Goal: Task Accomplishment & Management: Manage account settings

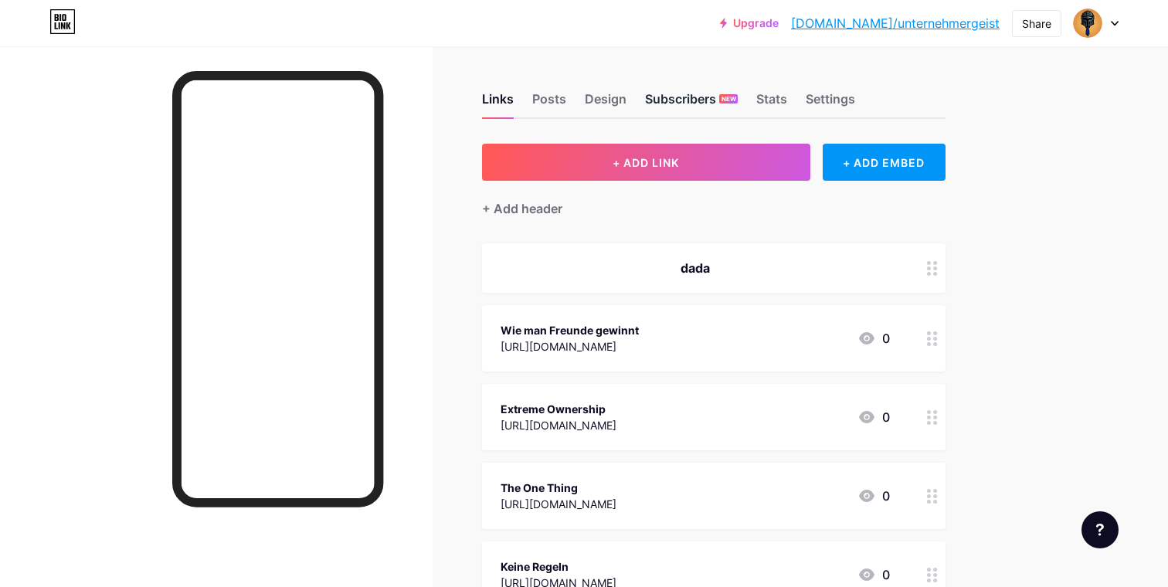
click at [669, 101] on div "Subscribers NEW" at bounding box center [691, 104] width 93 height 28
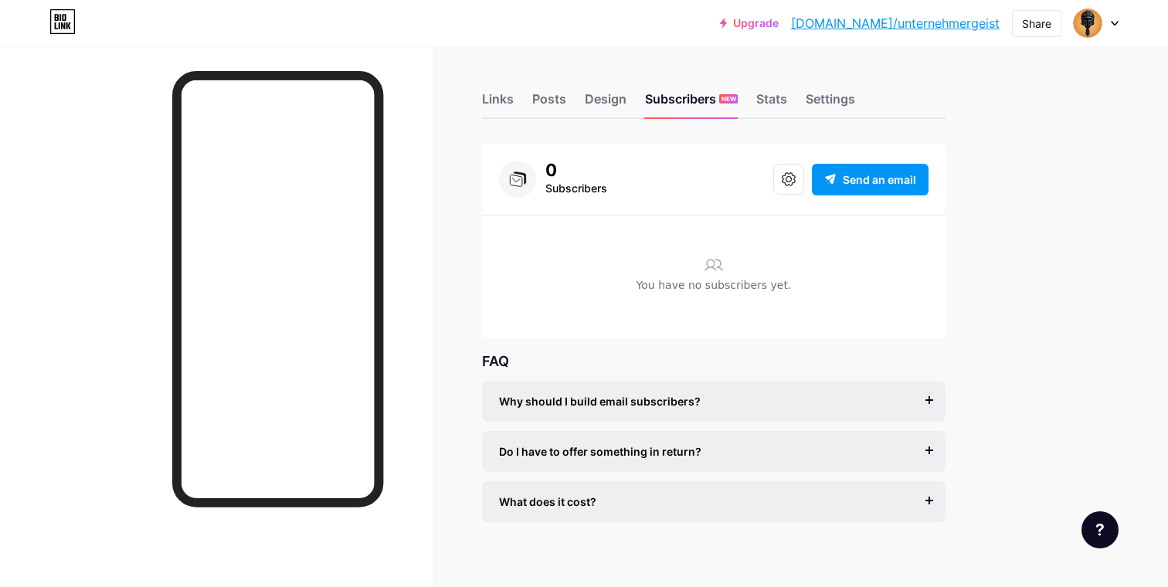
scroll to position [12, 0]
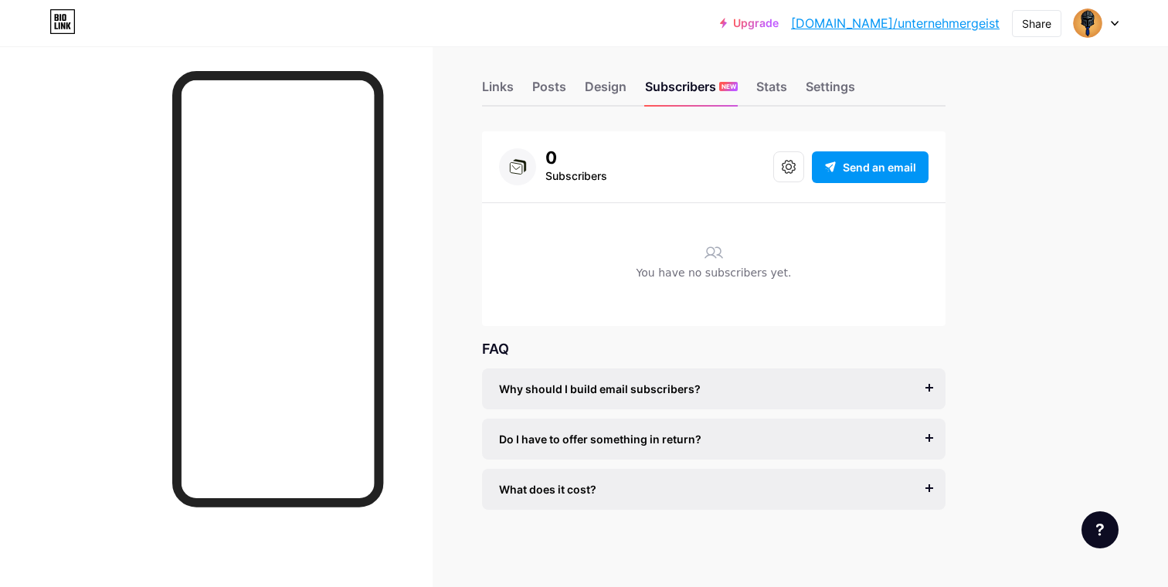
click at [497, 69] on div "Links Posts Design Subscribers NEW Stats Settings" at bounding box center [714, 80] width 464 height 54
click at [503, 89] on div "Links" at bounding box center [498, 91] width 32 height 28
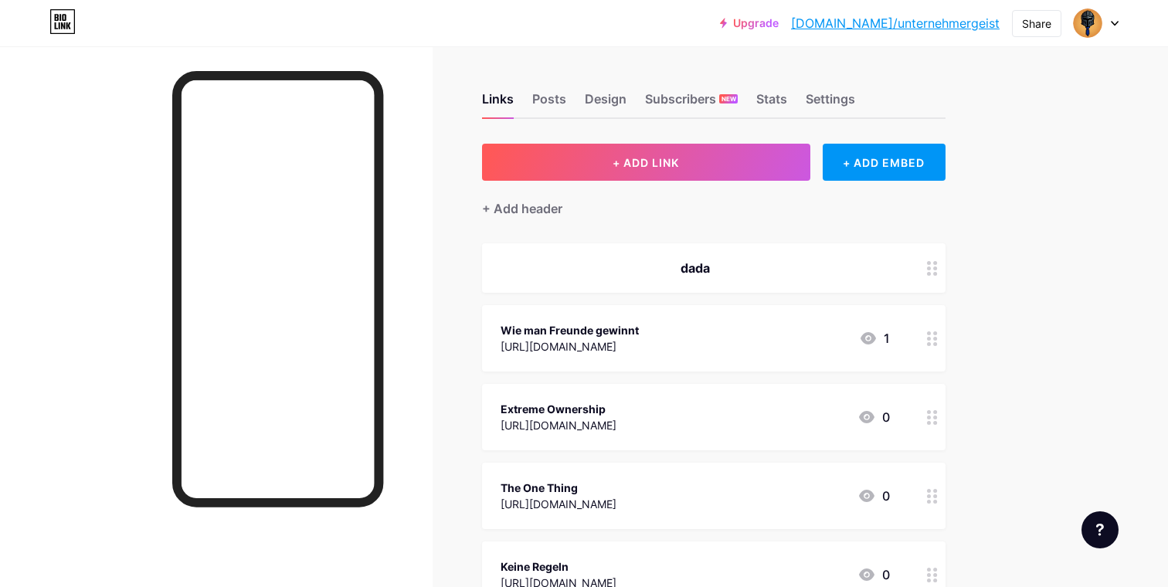
drag, startPoint x: 518, startPoint y: 107, endPoint x: 535, endPoint y: 77, distance: 34.6
click at [535, 77] on div "Links Posts Design Subscribers NEW Stats Settings" at bounding box center [714, 92] width 464 height 54
click at [875, 331] on icon at bounding box center [868, 338] width 19 height 19
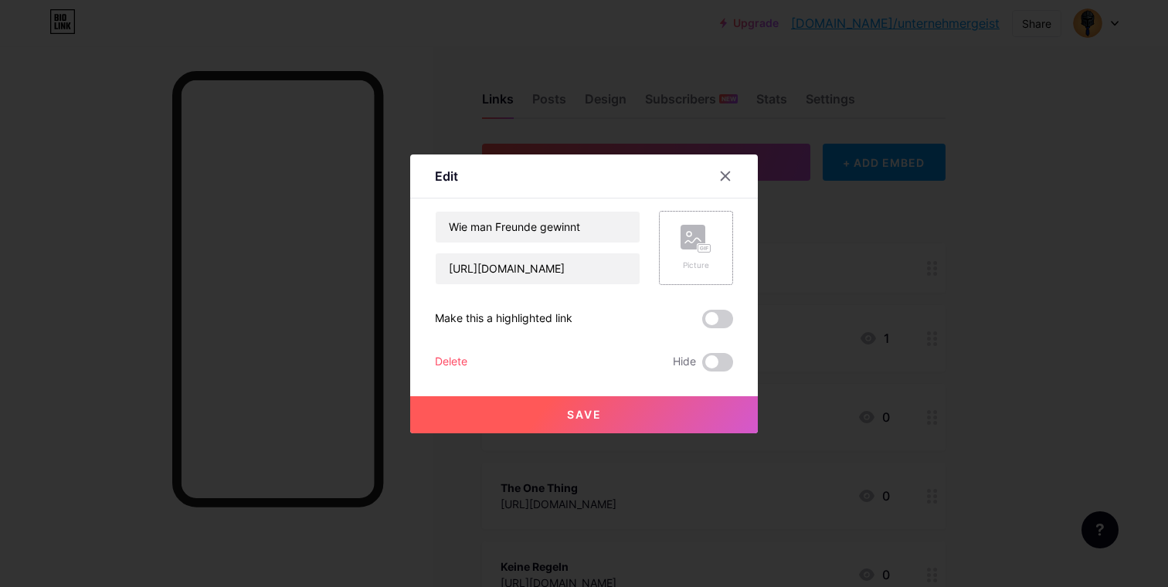
click at [708, 232] on icon at bounding box center [696, 239] width 31 height 29
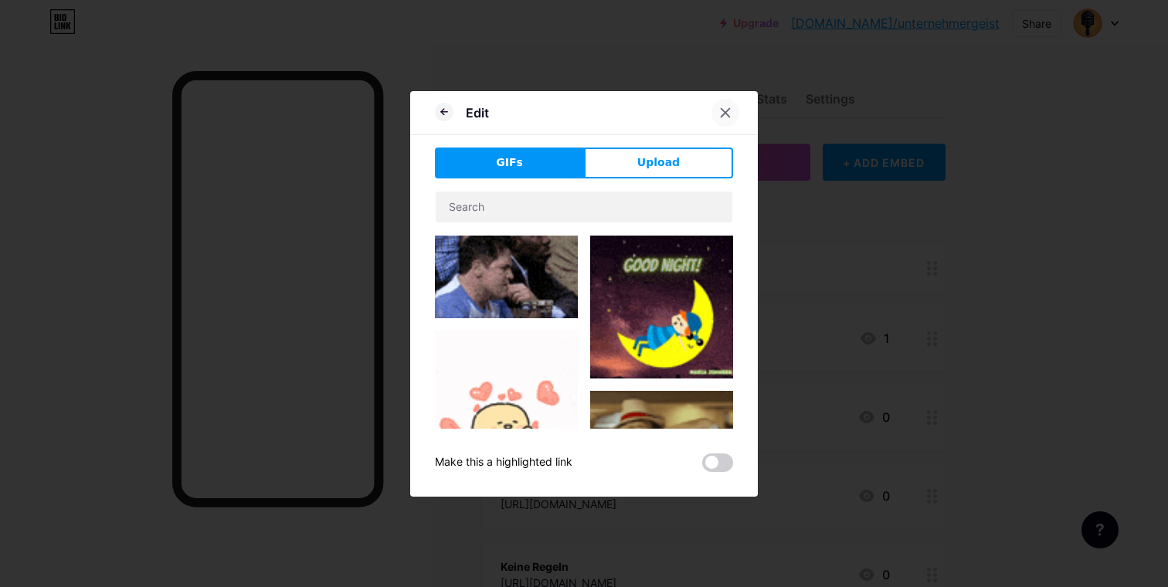
click at [728, 112] on icon at bounding box center [725, 113] width 12 height 12
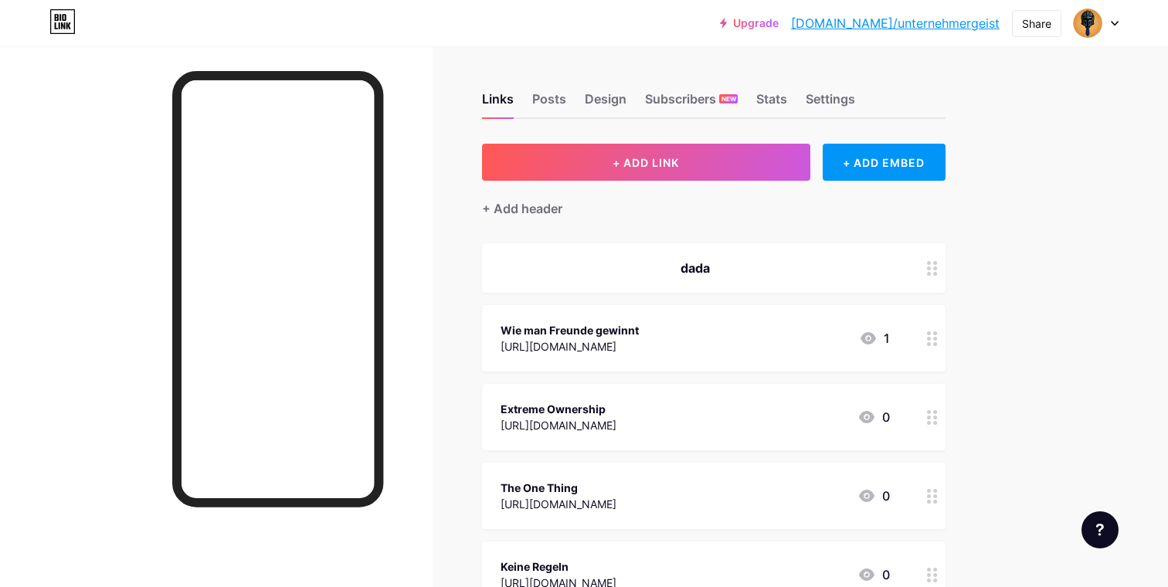
click at [855, 330] on div "Wie man Freunde gewinnt [URL][DOMAIN_NAME] 1" at bounding box center [695, 339] width 389 height 36
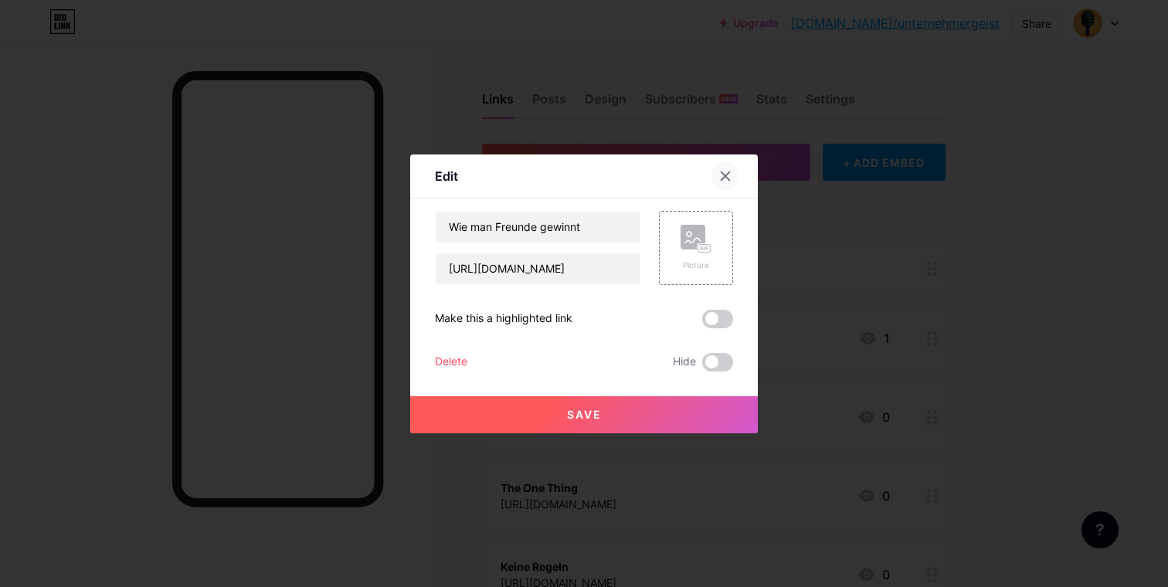
click at [736, 182] on div at bounding box center [725, 176] width 28 height 28
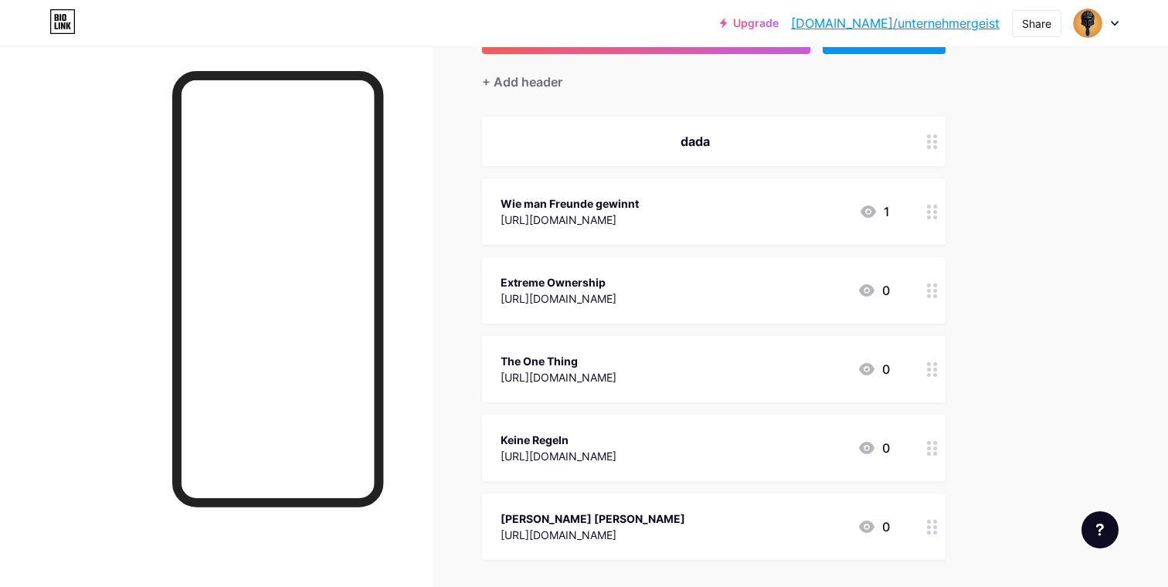
scroll to position [149, 0]
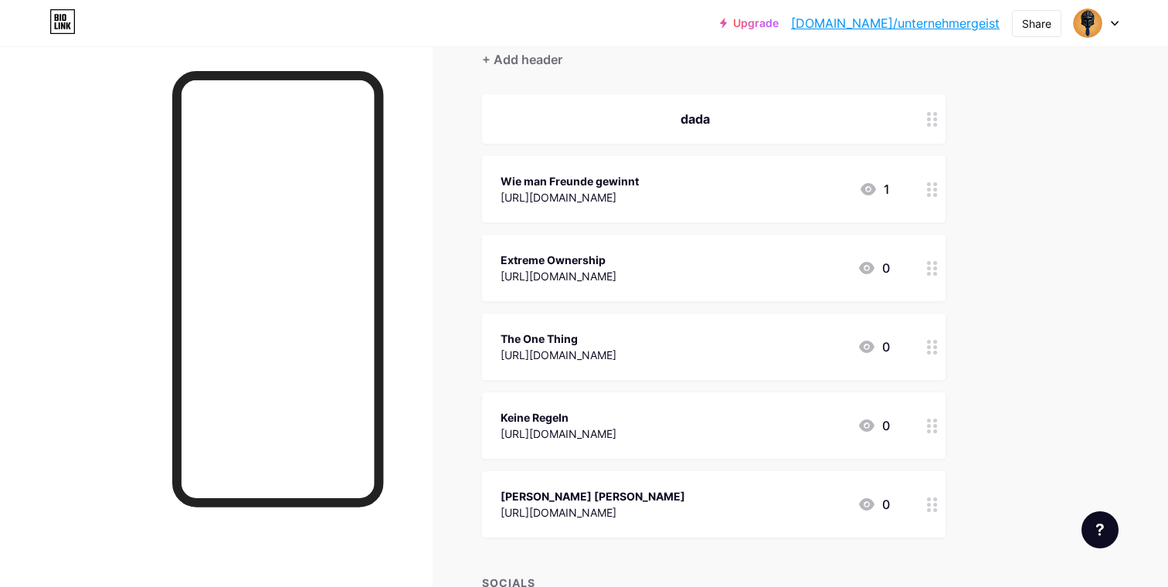
click at [936, 340] on circle at bounding box center [935, 342] width 4 height 4
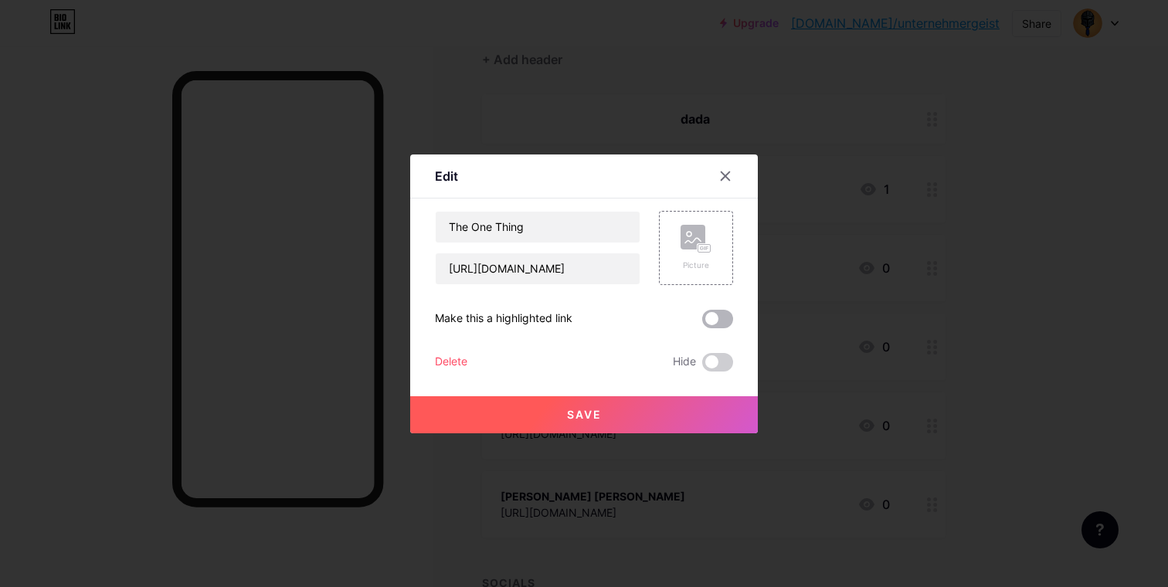
click at [718, 323] on span at bounding box center [717, 319] width 31 height 19
click at [702, 323] on input "checkbox" at bounding box center [702, 323] width 0 height 0
click at [677, 414] on button "Save" at bounding box center [584, 414] width 348 height 37
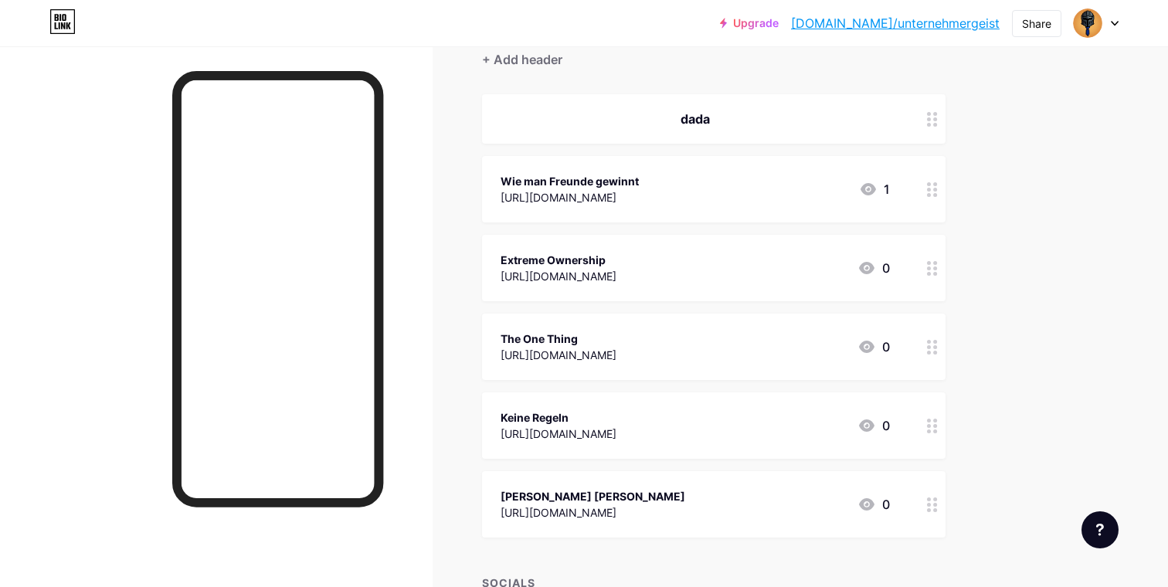
click at [793, 339] on div "The One Thing [URL][DOMAIN_NAME] 0" at bounding box center [695, 347] width 389 height 36
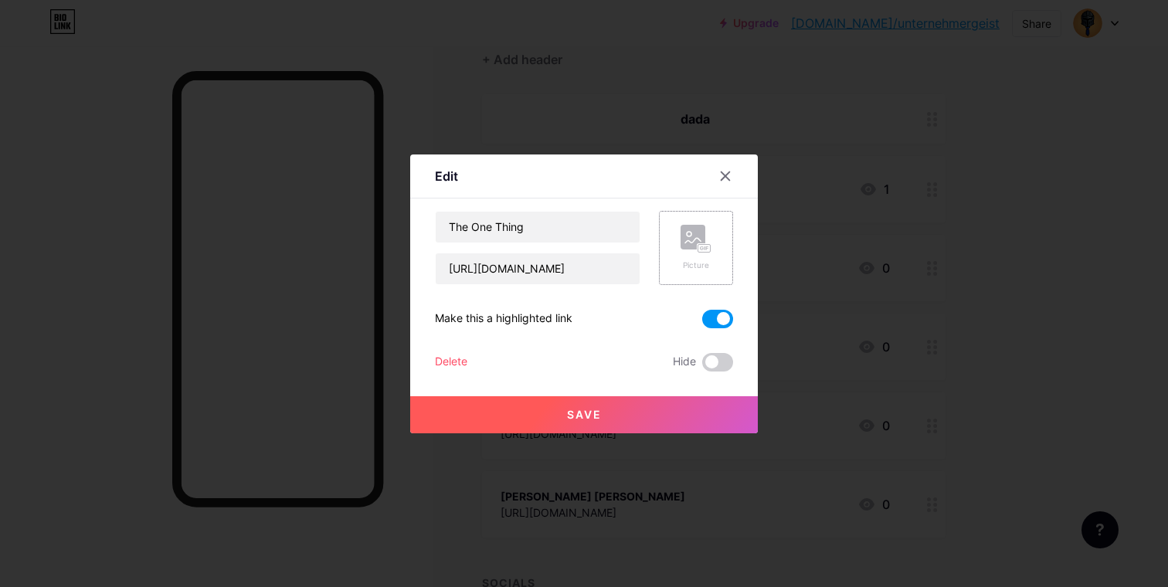
click at [684, 228] on rect at bounding box center [693, 237] width 25 height 25
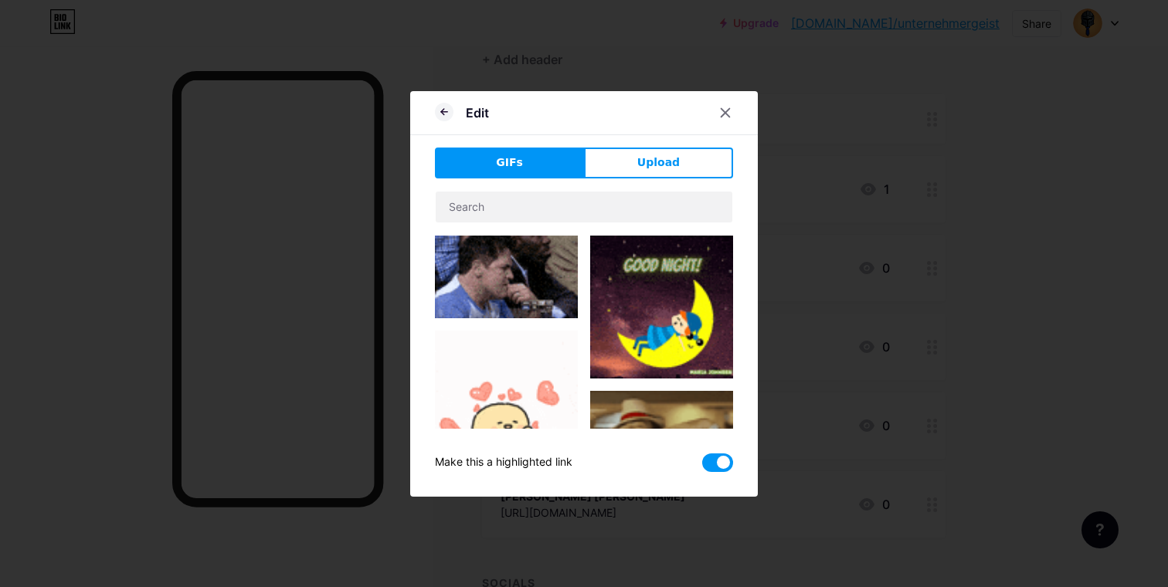
click at [644, 178] on div "GIFs Upload Content YouTube Play YouTube video without leaving your page. ADD V…" at bounding box center [584, 310] width 298 height 324
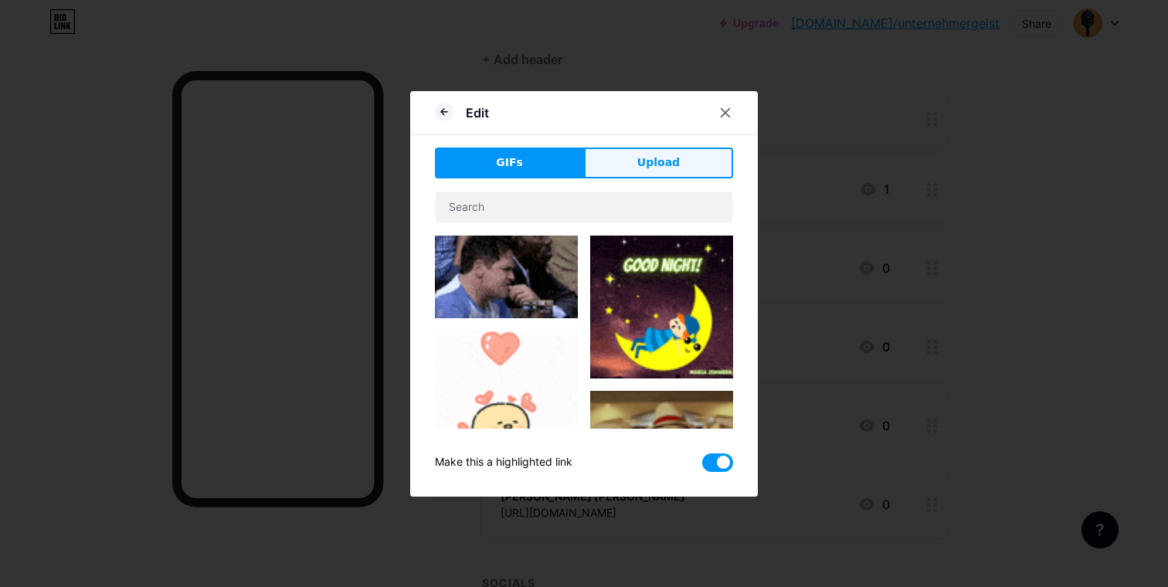
click at [644, 173] on button "Upload" at bounding box center [658, 163] width 149 height 31
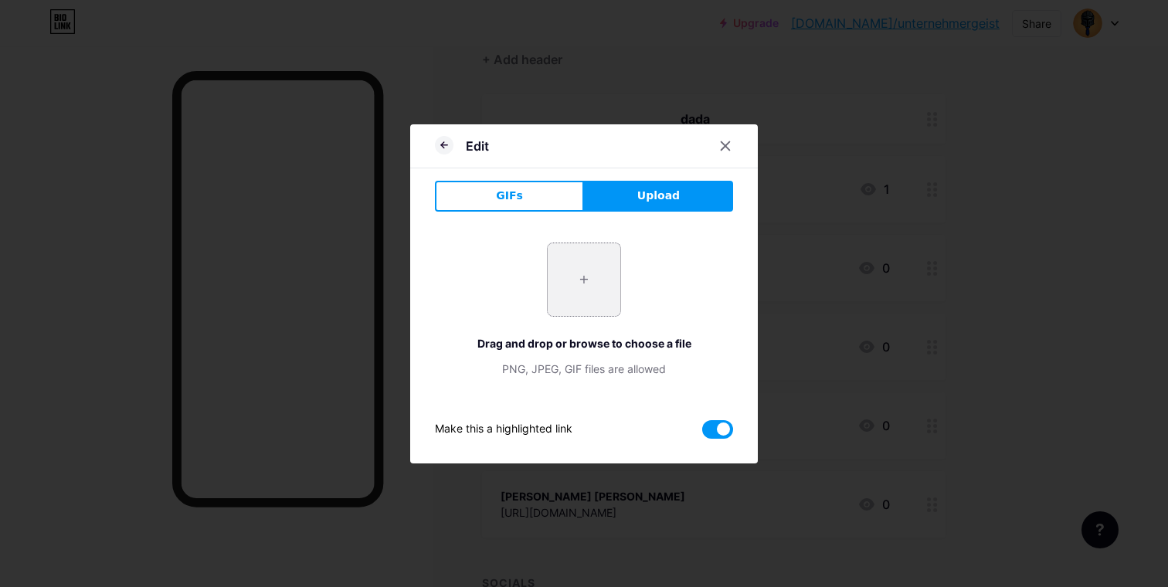
click at [592, 263] on input "file" at bounding box center [584, 279] width 73 height 73
type input "C:\fakepath\Book.png"
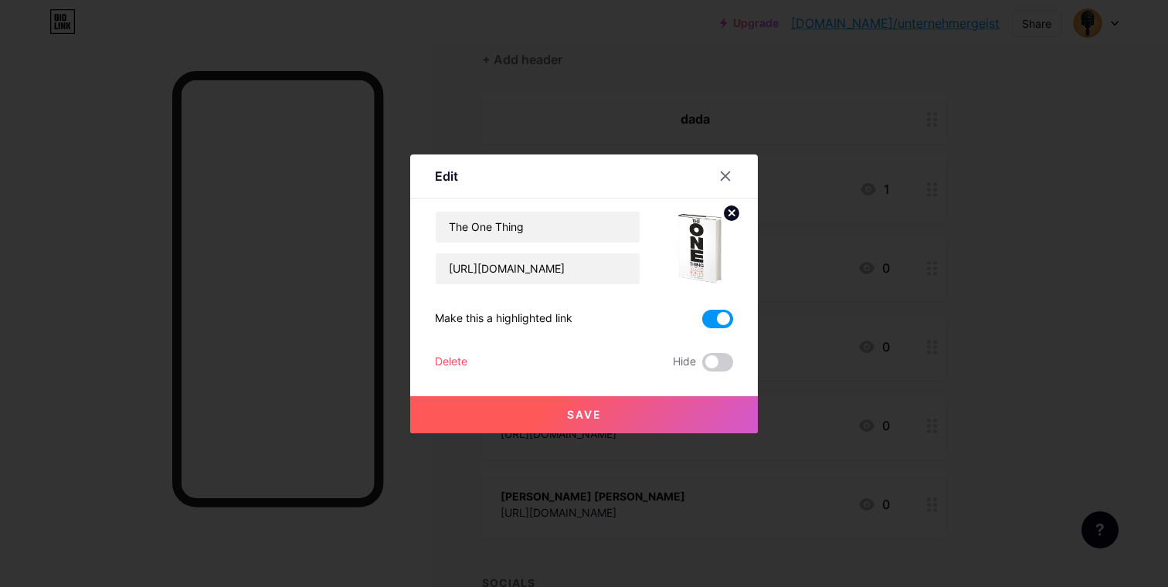
click at [724, 397] on button "Save" at bounding box center [584, 414] width 348 height 37
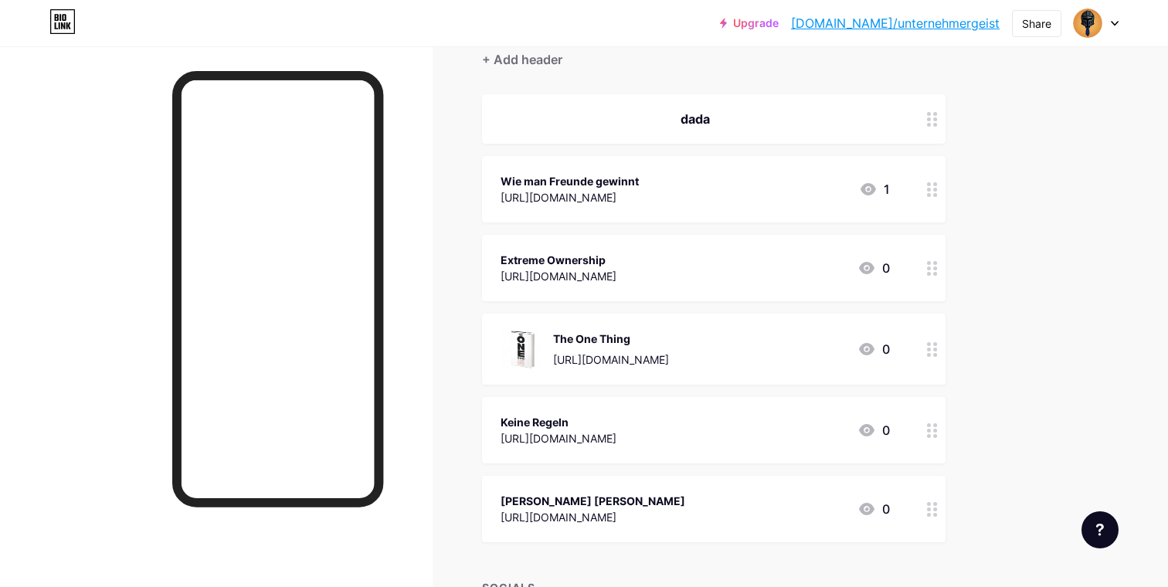
click at [942, 268] on div at bounding box center [932, 268] width 26 height 66
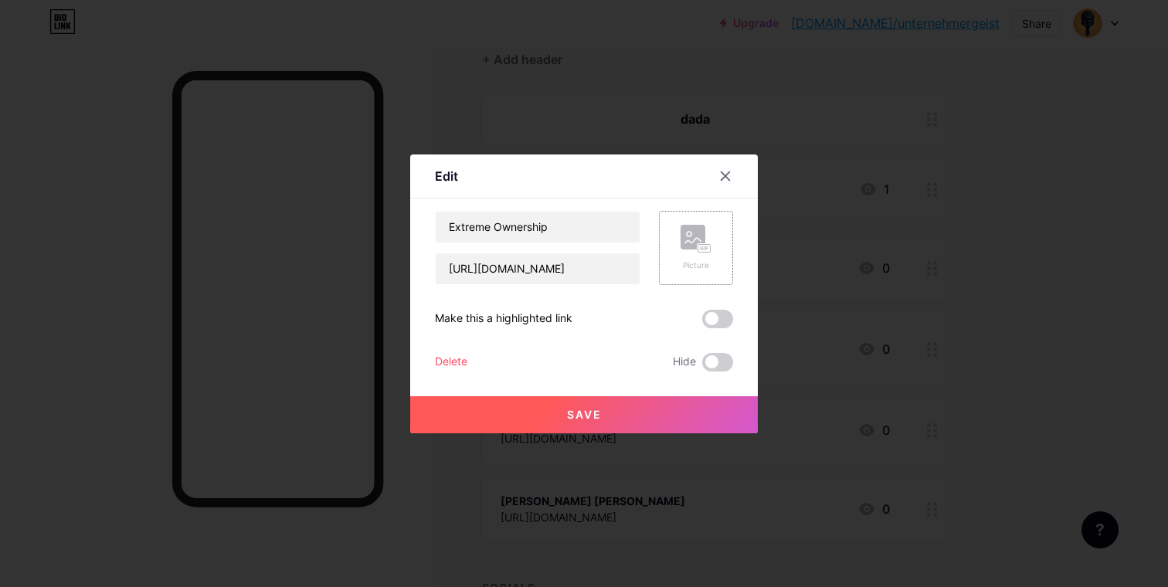
click at [690, 235] on circle at bounding box center [689, 234] width 5 height 5
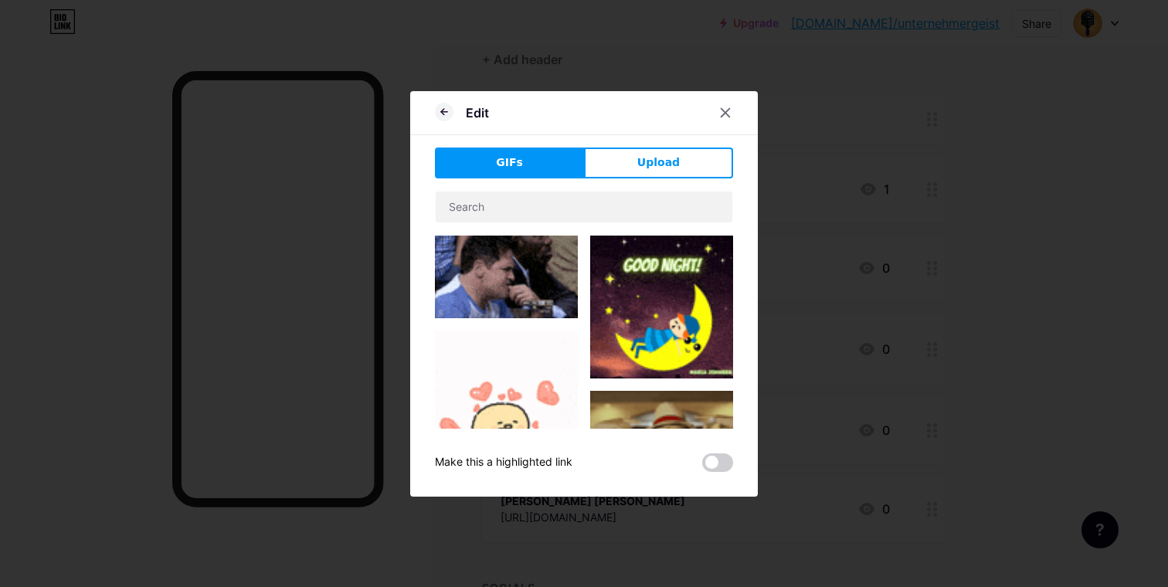
click at [640, 133] on div "Edit" at bounding box center [584, 117] width 348 height 36
click at [640, 166] on span "Upload" at bounding box center [658, 163] width 42 height 16
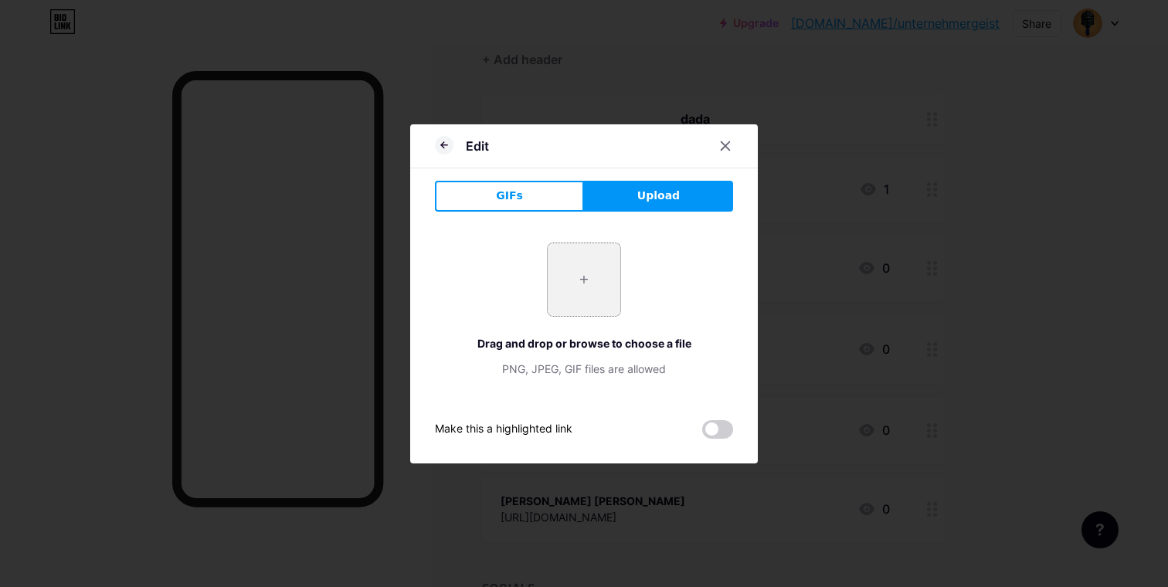
click at [552, 255] on input "file" at bounding box center [584, 279] width 73 height 73
type input "C:\fakepath\9783868817270.png"
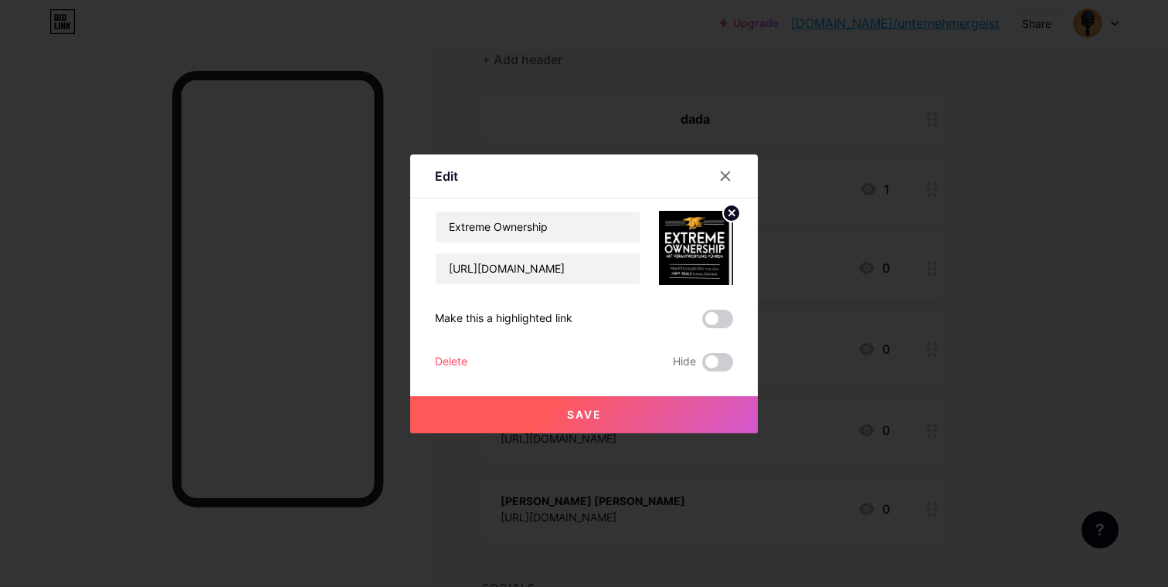
click at [691, 410] on button "Save" at bounding box center [584, 414] width 348 height 37
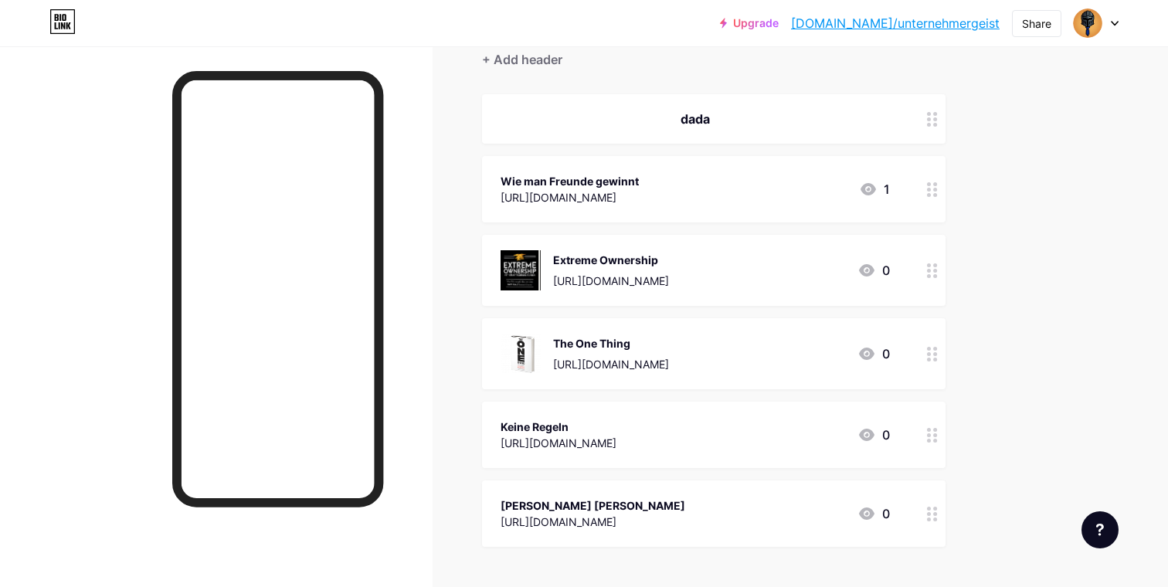
click at [929, 191] on icon at bounding box center [932, 189] width 11 height 15
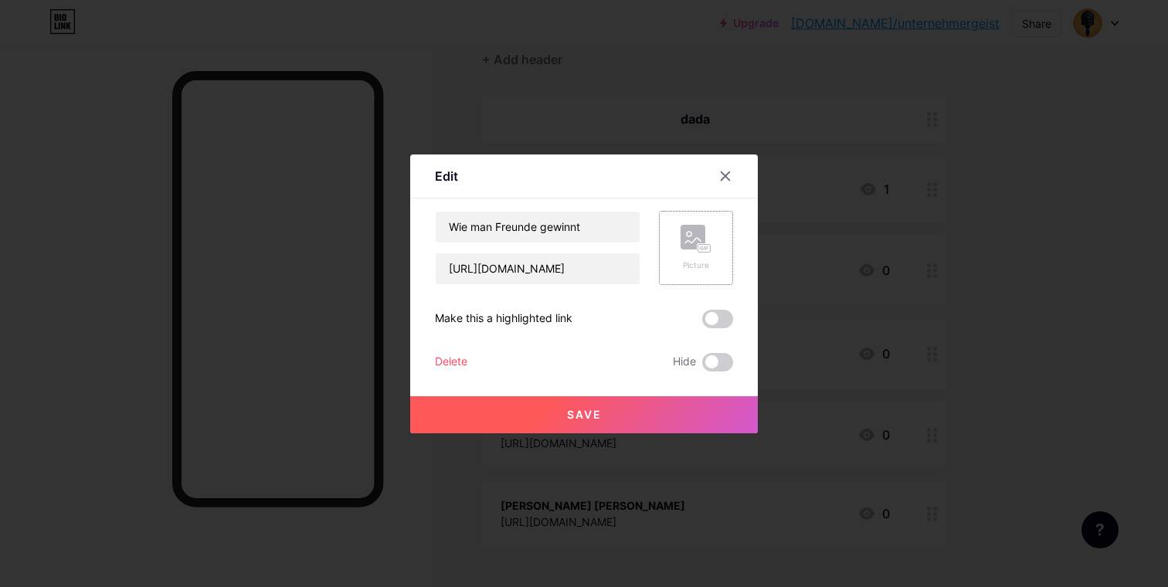
click at [666, 232] on div "Picture" at bounding box center [696, 248] width 74 height 74
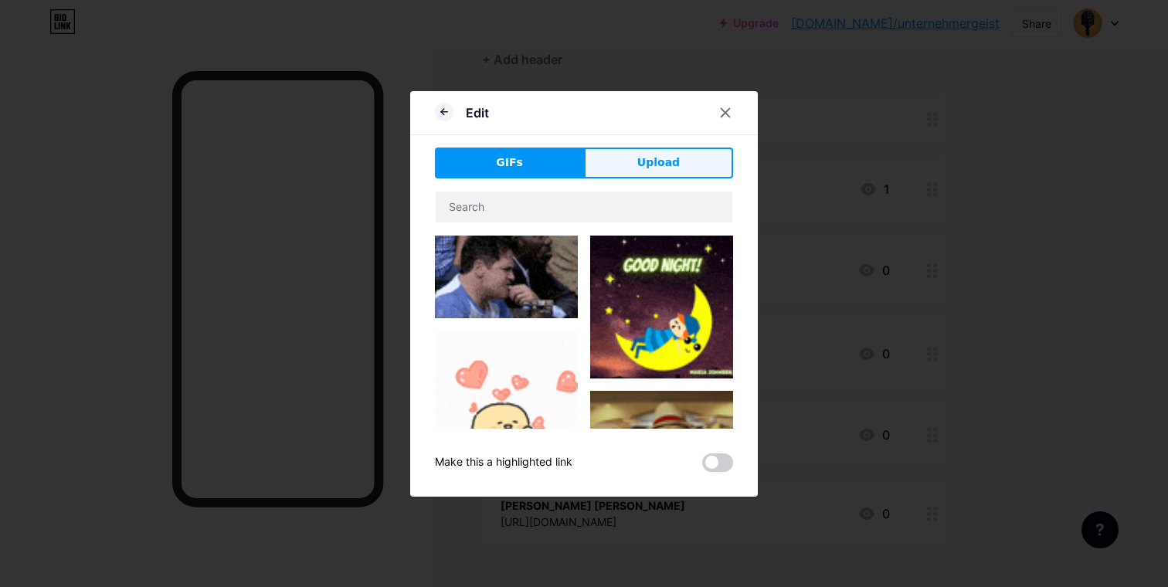
click at [625, 166] on button "Upload" at bounding box center [658, 163] width 149 height 31
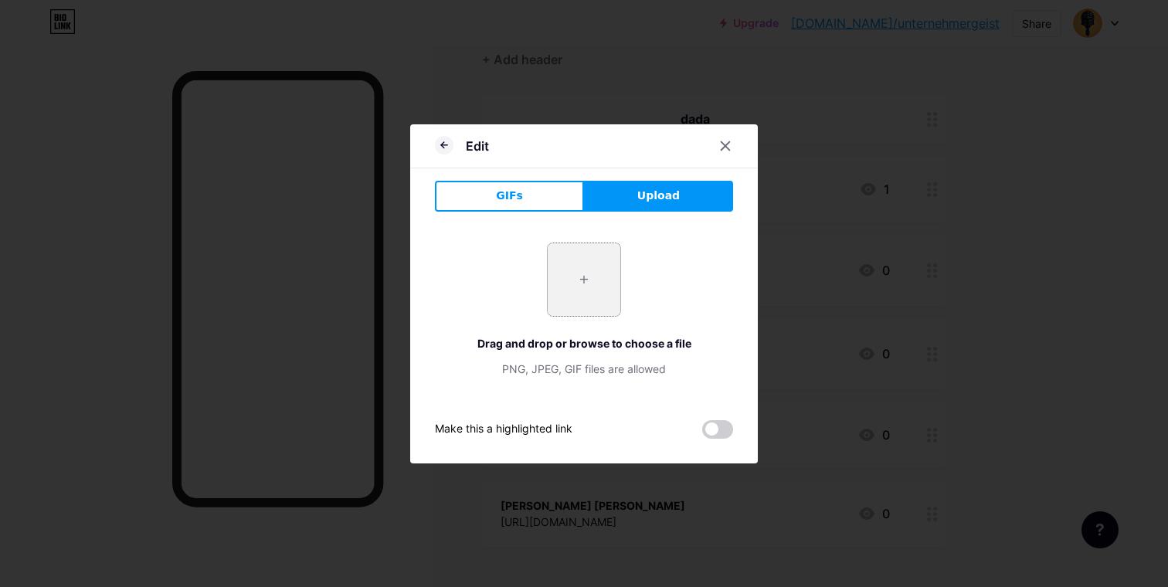
click at [560, 264] on input "file" at bounding box center [584, 279] width 73 height 73
type input "C:\fakepath\414rzagOSGL.jpg_BO30,255,255,255_UF900,850_SR1910,1000,0,C_PIRIOFOU…"
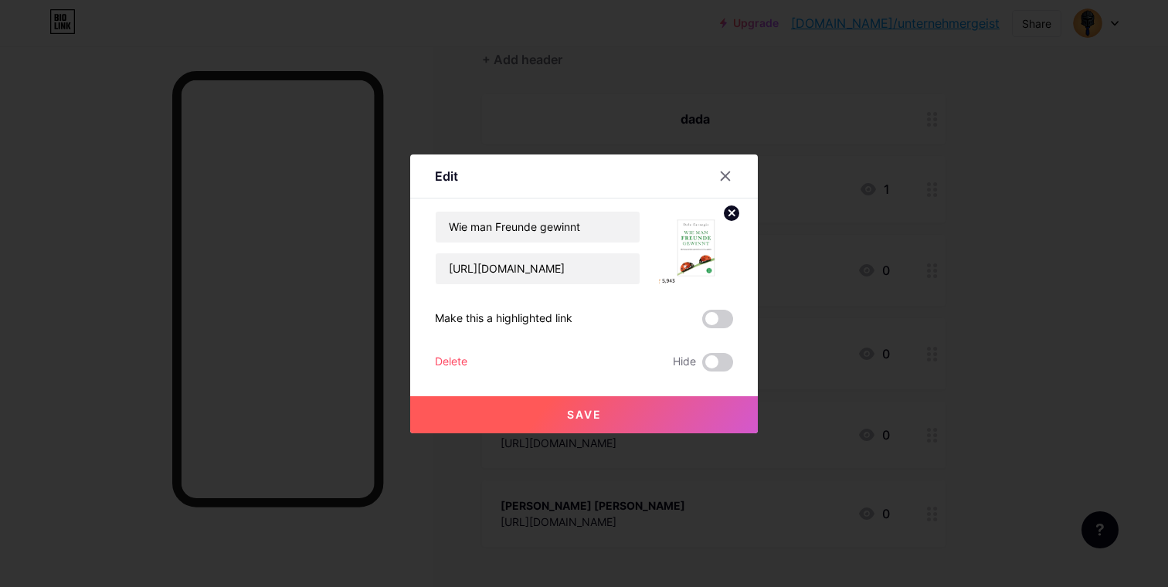
click at [648, 415] on button "Save" at bounding box center [584, 414] width 348 height 37
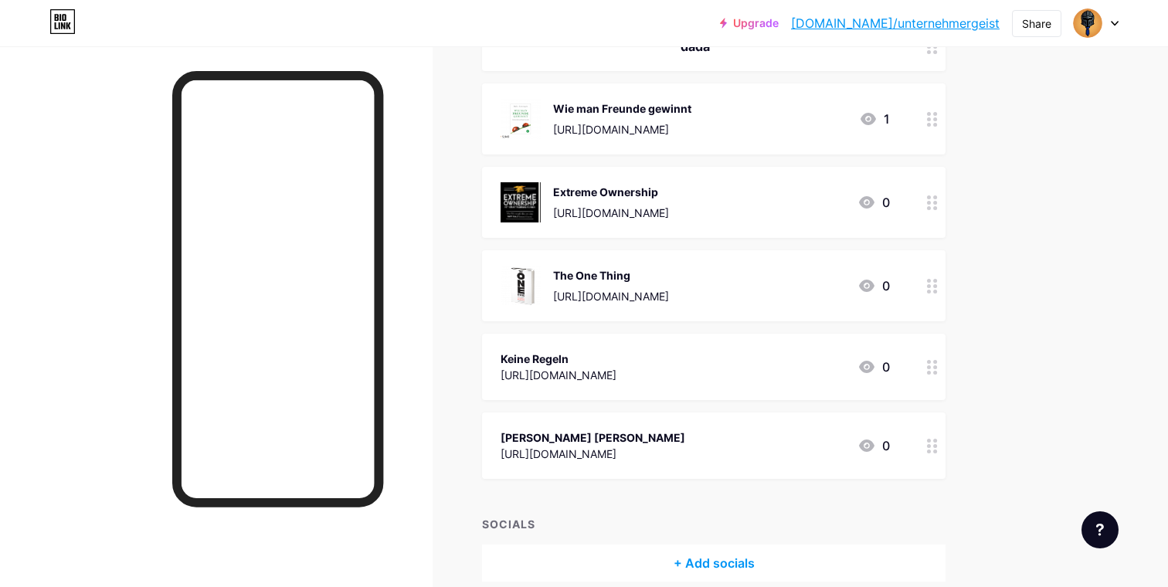
scroll to position [233, 0]
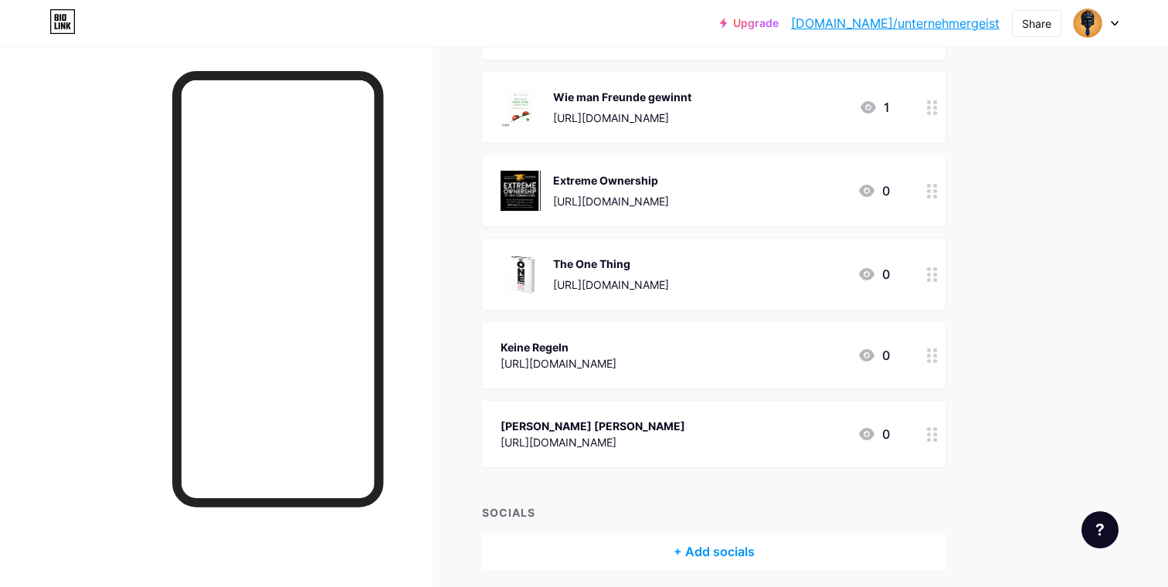
click at [615, 355] on div "[URL][DOMAIN_NAME]" at bounding box center [559, 363] width 116 height 16
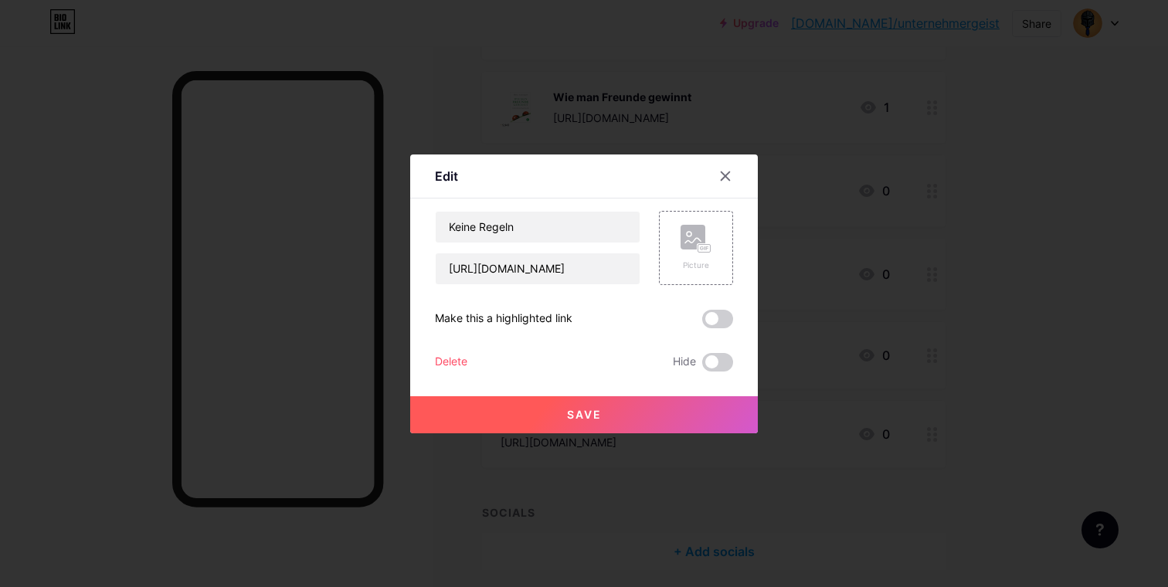
click at [742, 271] on div "Edit Content YouTube Play YouTube video without leaving your page. ADD Vimeo Pl…" at bounding box center [584, 294] width 348 height 279
click at [718, 256] on div "Picture" at bounding box center [696, 248] width 74 height 74
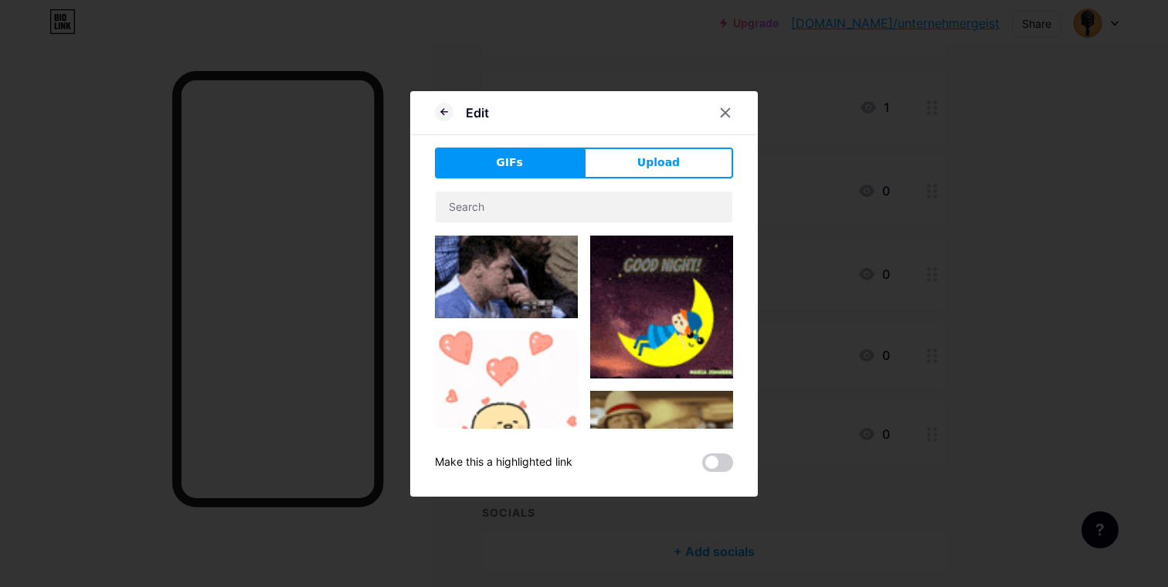
click at [612, 114] on div "Edit" at bounding box center [584, 117] width 348 height 36
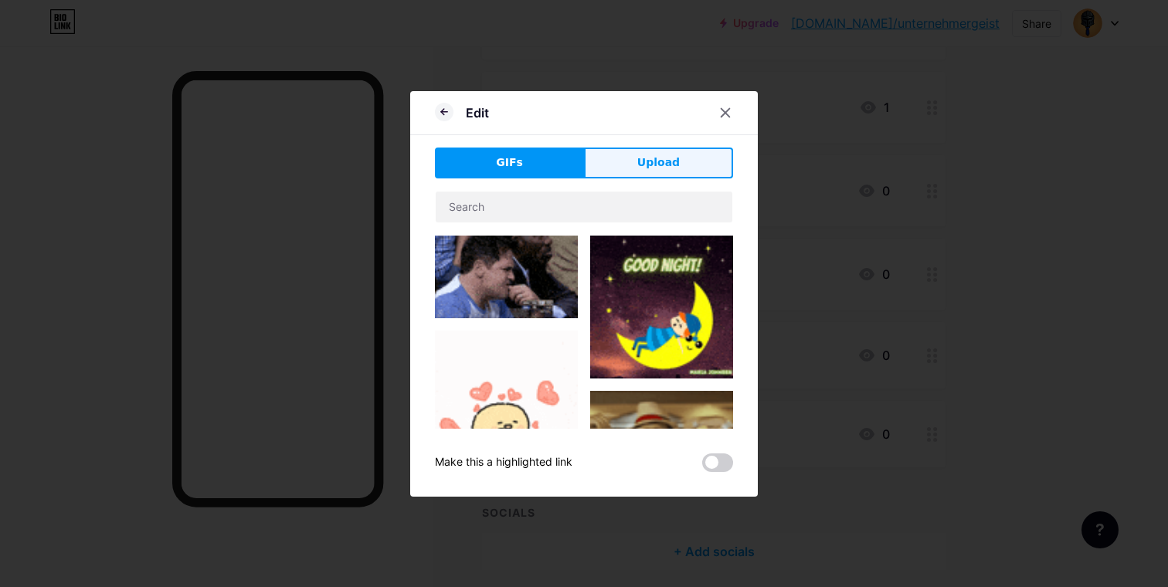
click at [624, 158] on button "Upload" at bounding box center [658, 163] width 149 height 31
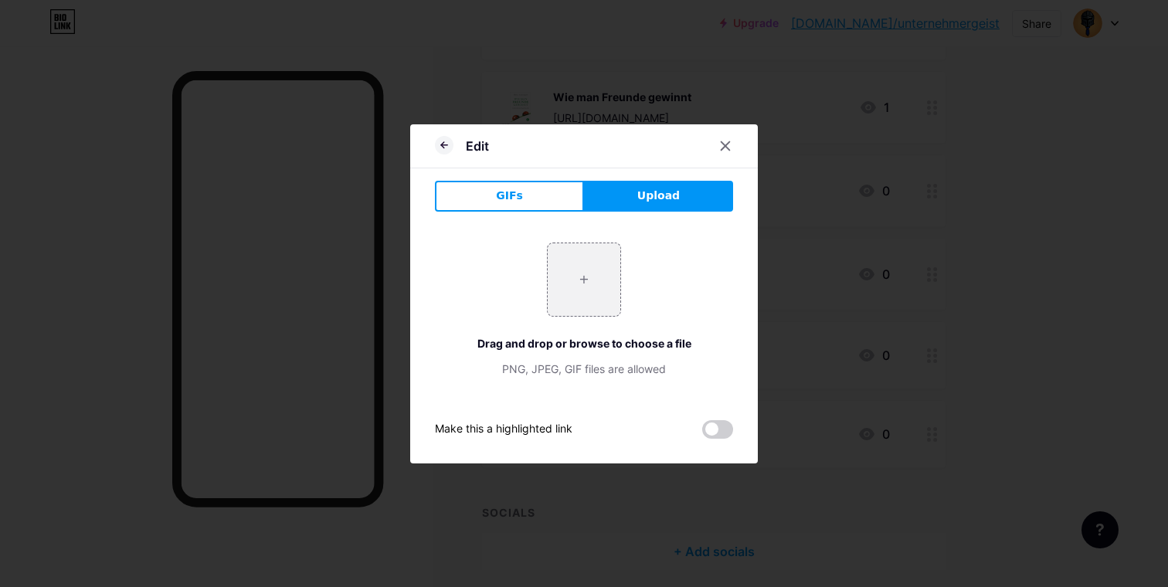
click at [542, 285] on div "+ Drag and drop or browse to choose a file PNG, JPEG, GIF files are allowed" at bounding box center [584, 310] width 298 height 134
click at [587, 284] on input "file" at bounding box center [584, 279] width 73 height 73
type input "C:\fakepath\51vKwreby2L._UF1000,1000_QL80_-Photoroom.png"
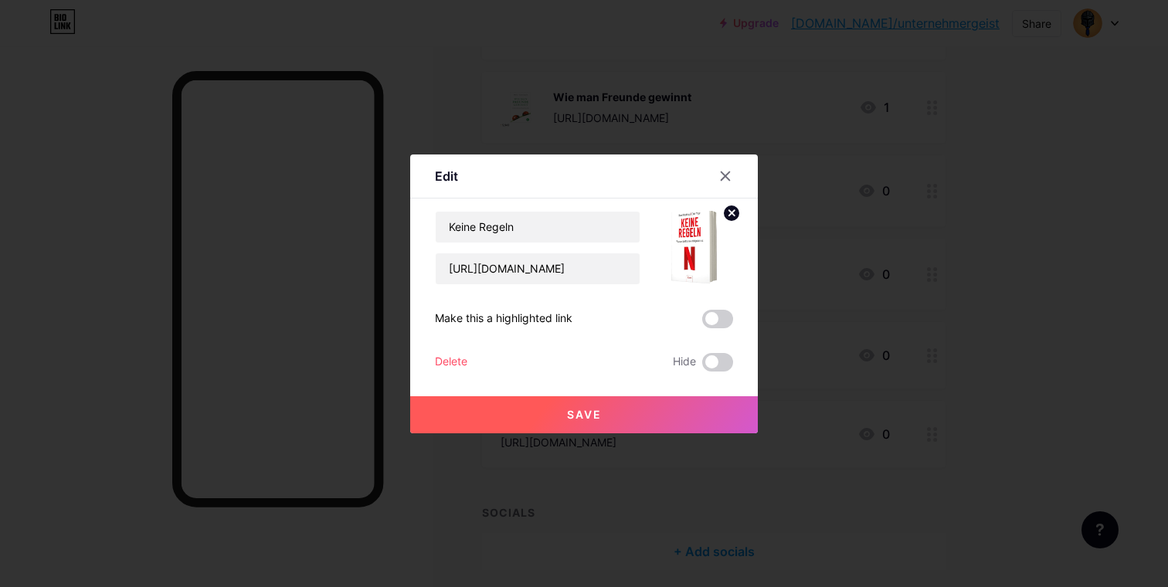
click at [709, 414] on button "Save" at bounding box center [584, 414] width 348 height 37
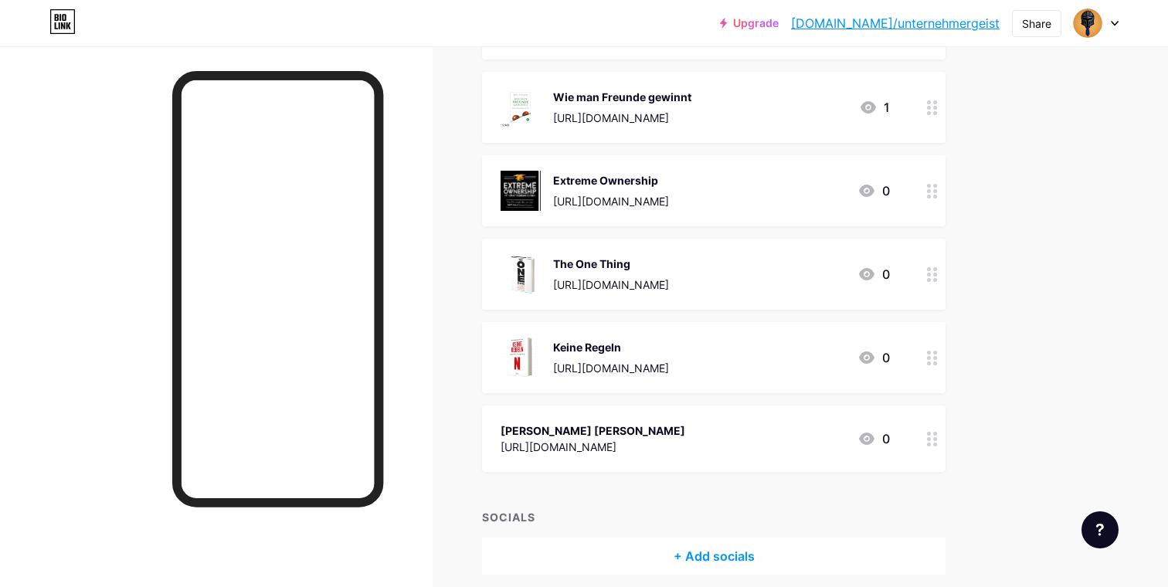
click at [928, 434] on icon at bounding box center [932, 439] width 11 height 15
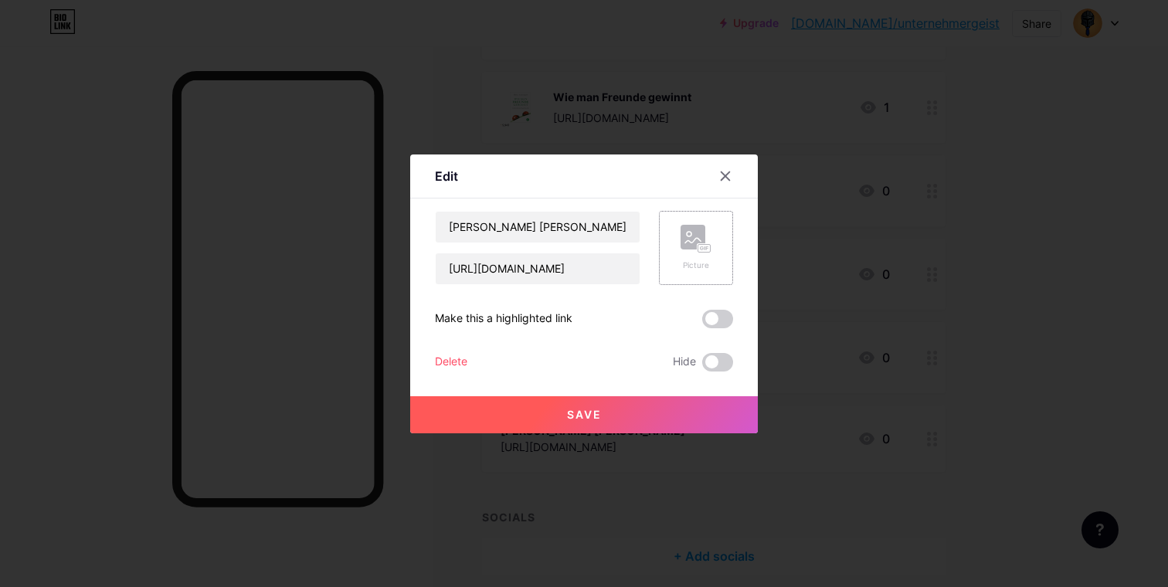
click at [701, 247] on rect at bounding box center [704, 248] width 12 height 8
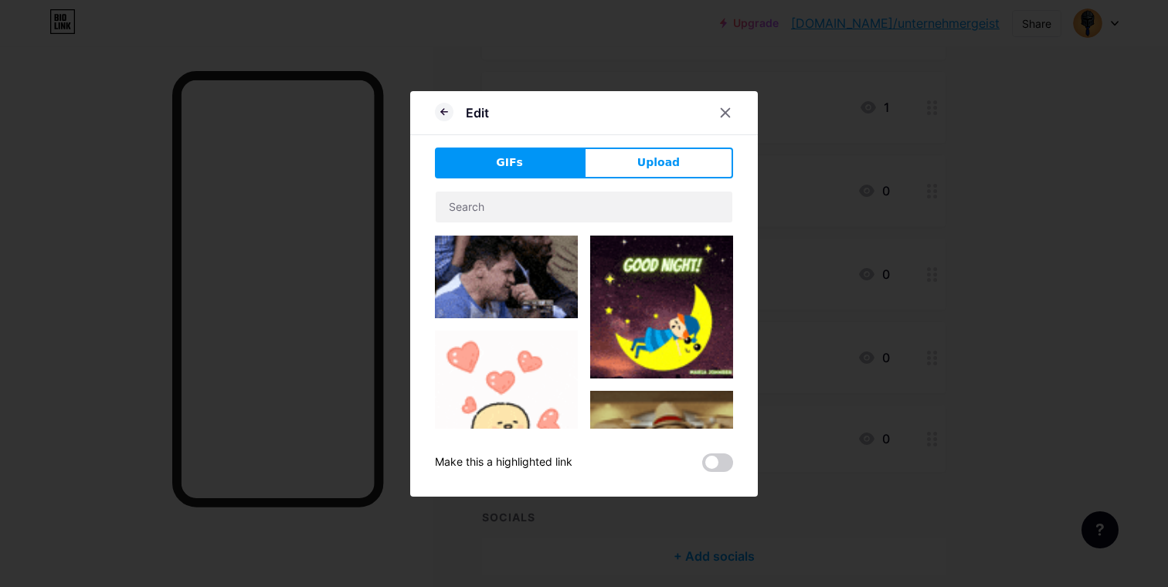
click at [659, 138] on div "Edit GIFs Upload Content YouTube Play YouTube video without leaving your page. …" at bounding box center [584, 294] width 348 height 406
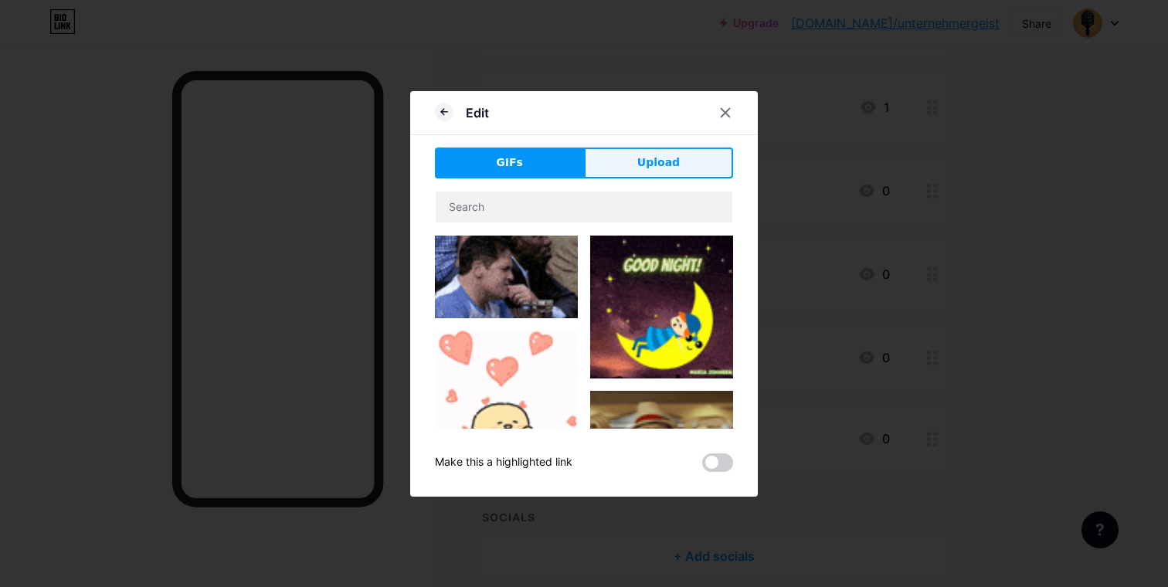
click at [659, 153] on button "Upload" at bounding box center [658, 163] width 149 height 31
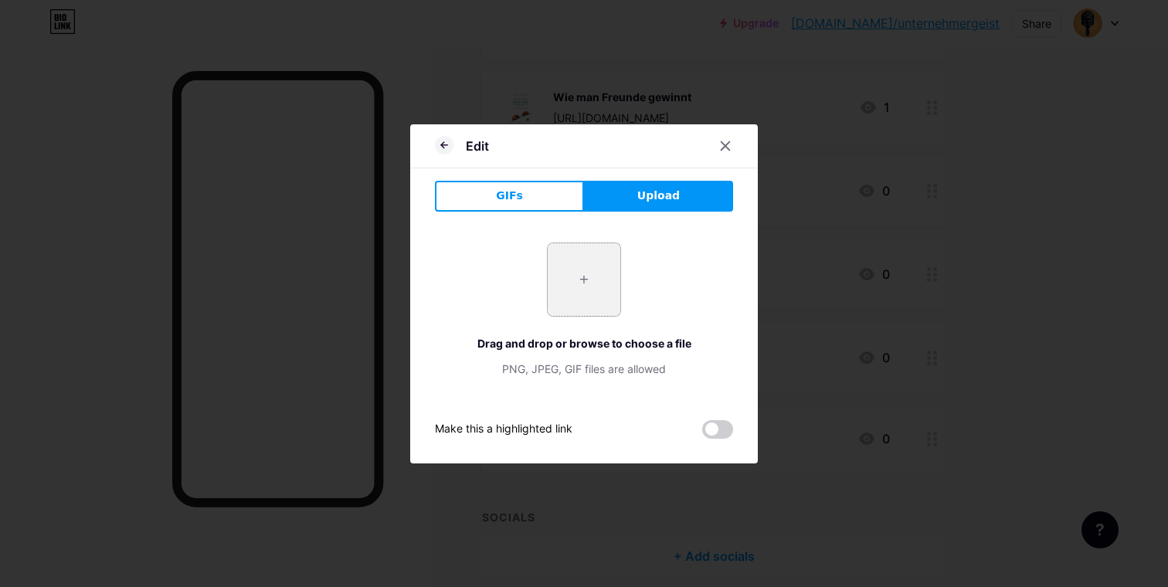
click at [572, 277] on input "file" at bounding box center [584, 279] width 73 height 73
type input "C:\fakepath\427525c16fd60392dcc20bb68c142dc533d70a.png"
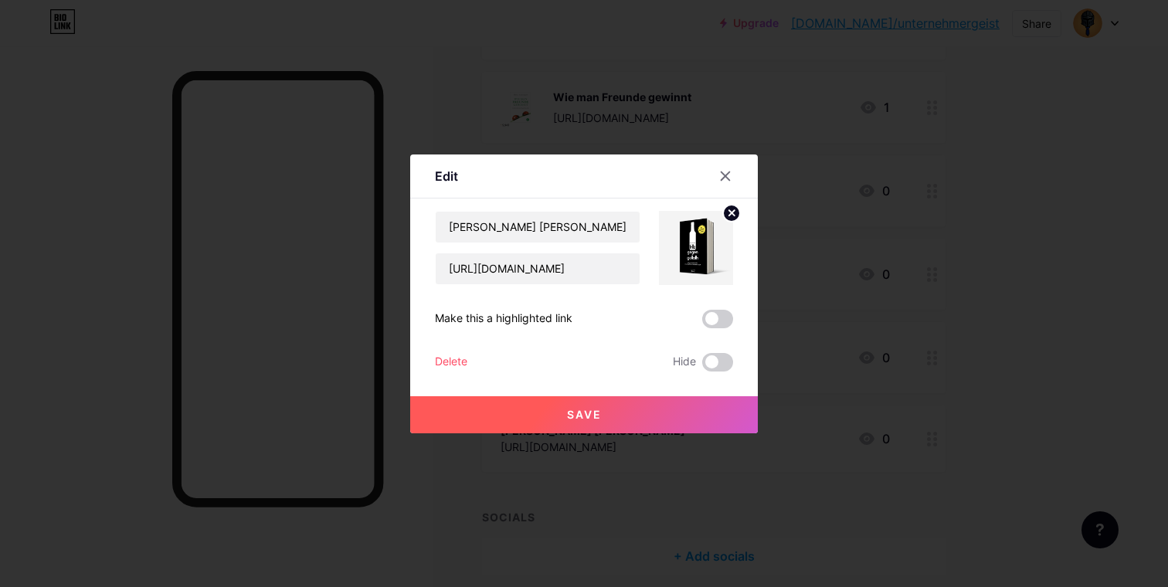
click at [698, 400] on button "Save" at bounding box center [584, 414] width 348 height 37
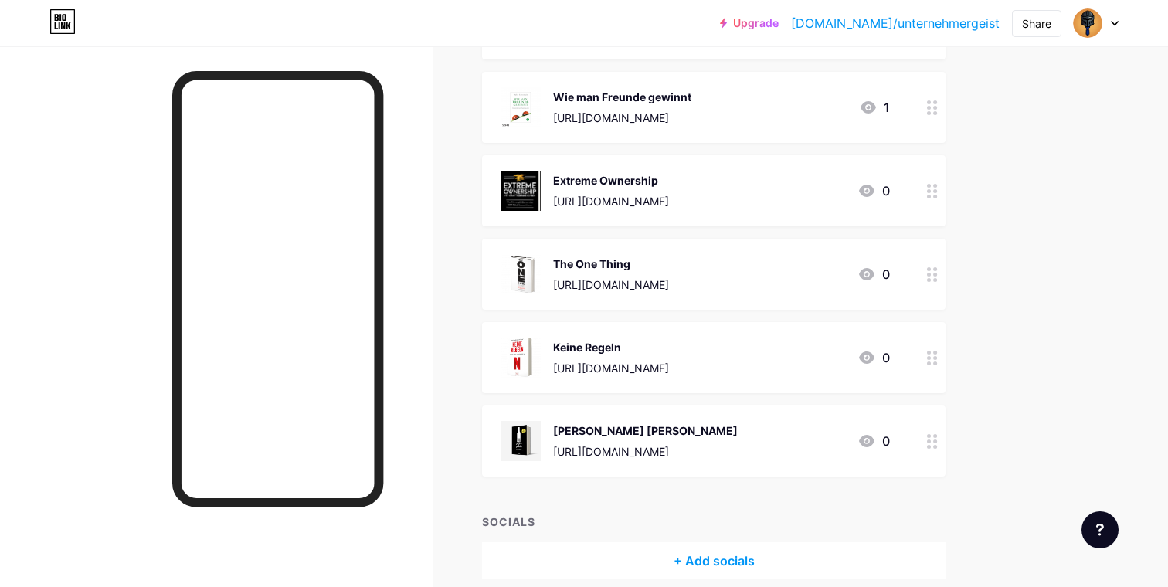
click at [711, 451] on div "[PERSON_NAME] [PERSON_NAME] [URL][DOMAIN_NAME] 0" at bounding box center [695, 441] width 389 height 40
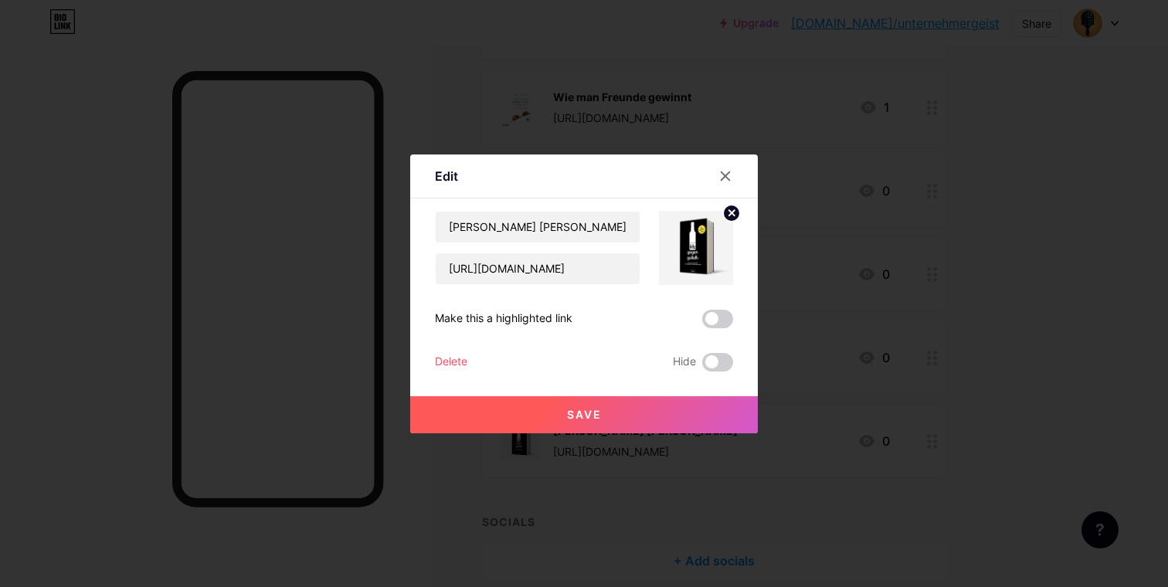
click at [732, 215] on circle at bounding box center [731, 213] width 17 height 17
click at [711, 243] on div "Picture" at bounding box center [696, 248] width 74 height 74
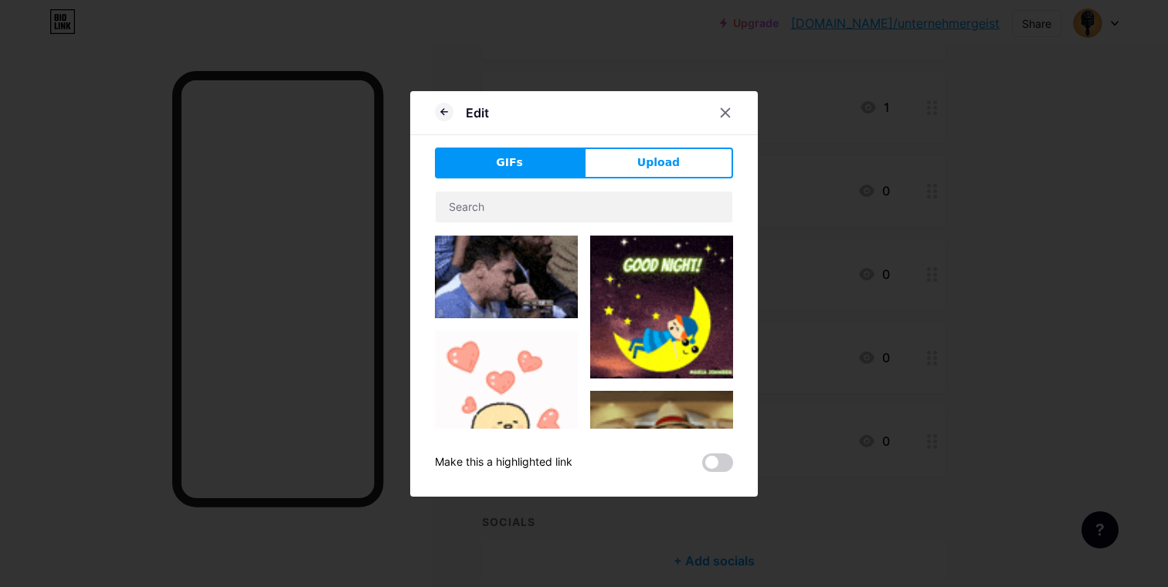
click at [654, 144] on div "Edit GIFs Upload Content YouTube Play YouTube video without leaving your page. …" at bounding box center [584, 294] width 348 height 406
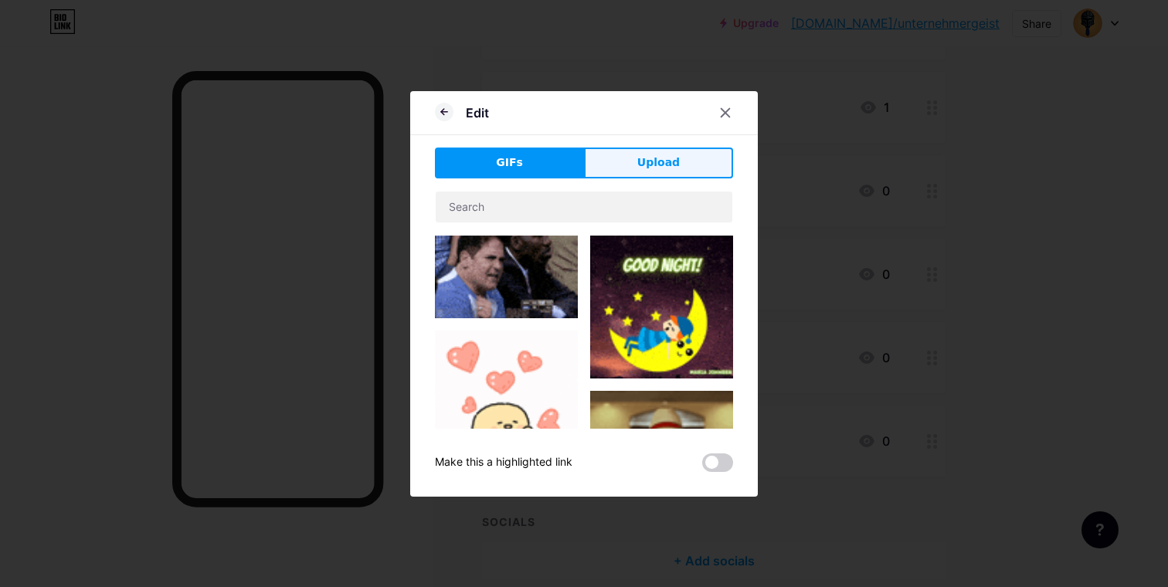
click at [654, 161] on span "Upload" at bounding box center [658, 163] width 42 height 16
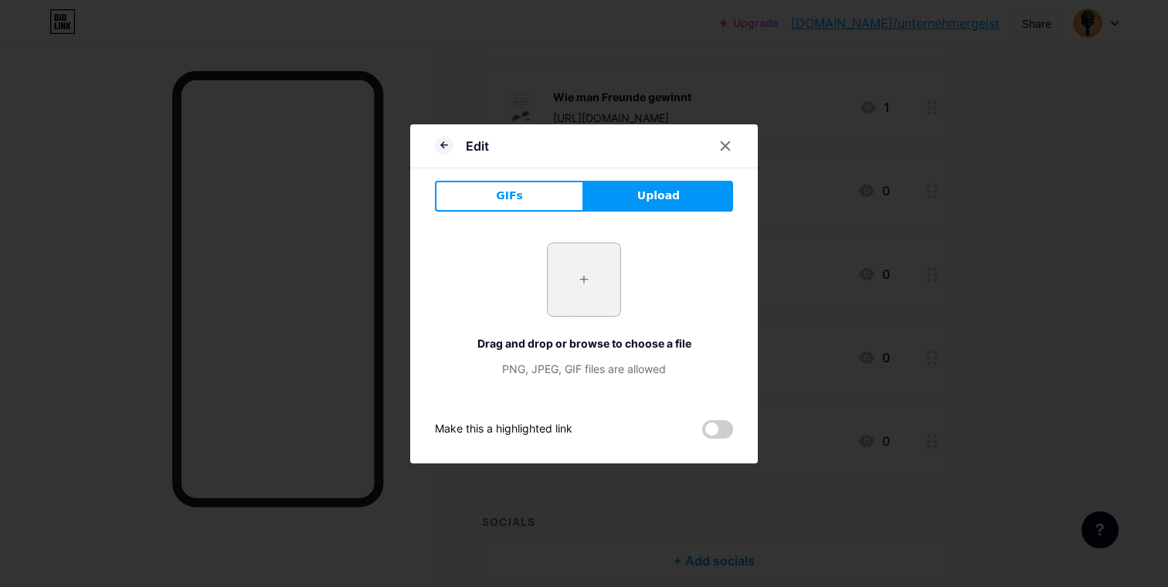
click at [559, 272] on input "file" at bounding box center [584, 279] width 73 height 73
type input "C:\fakepath\1-caad62a1-Photoroom.png"
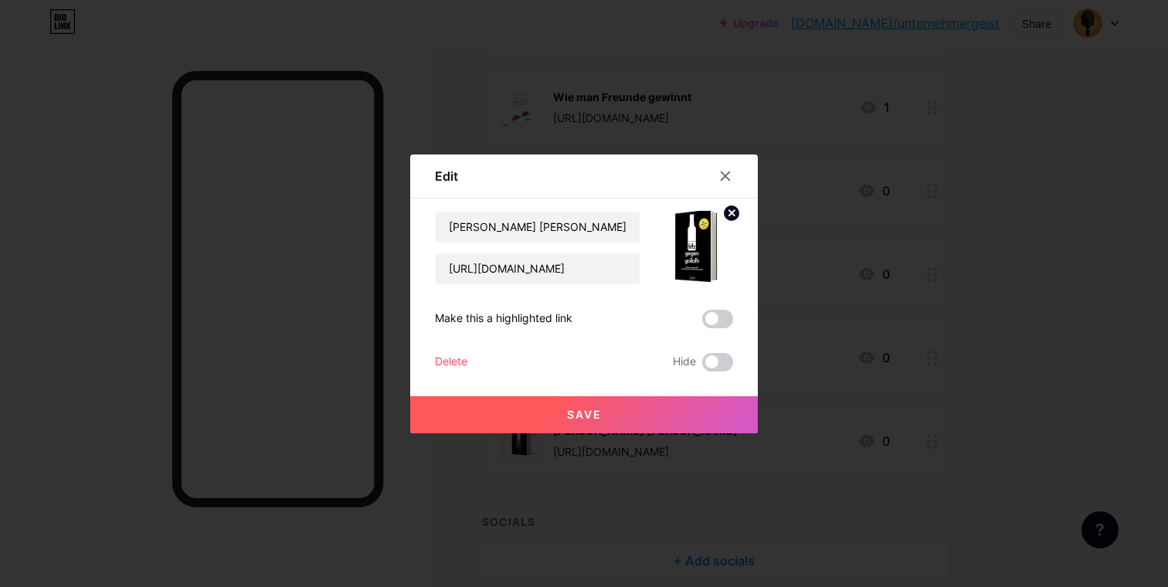
click at [740, 413] on button "Save" at bounding box center [584, 414] width 348 height 37
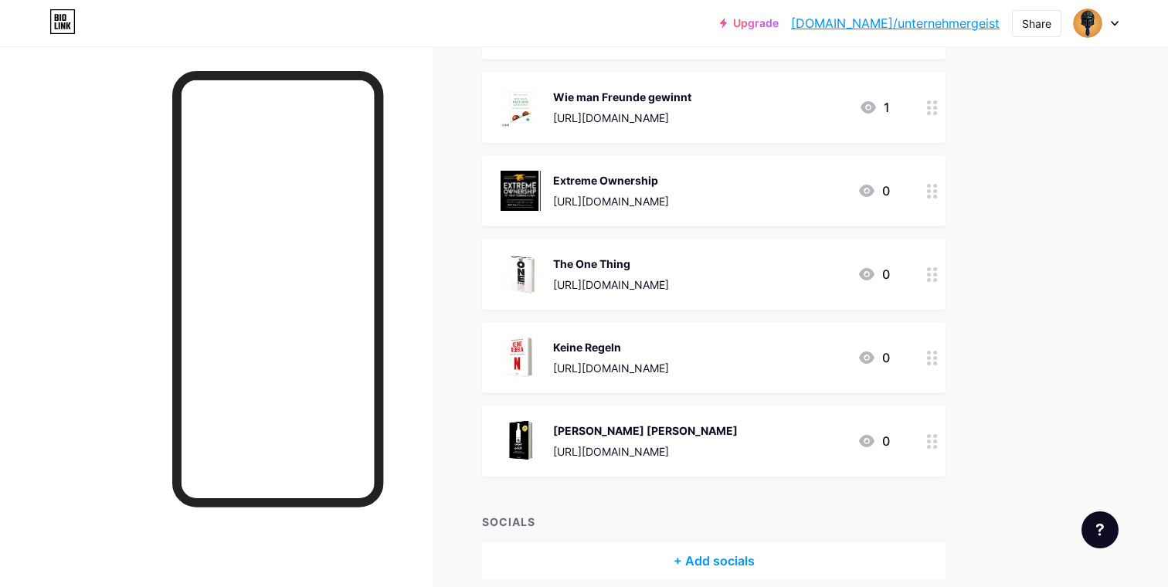
click at [644, 119] on div "[URL][DOMAIN_NAME]" at bounding box center [622, 118] width 138 height 16
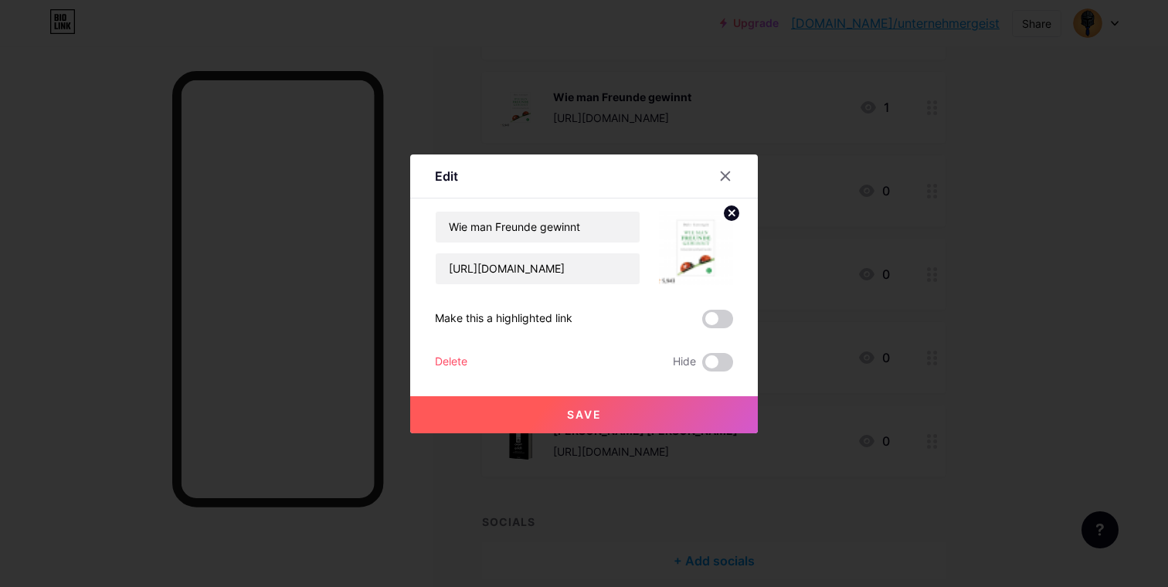
click at [706, 246] on img at bounding box center [696, 248] width 74 height 74
click at [744, 214] on div "Edit Content YouTube Play YouTube video without leaving your page. ADD Vimeo Pl…" at bounding box center [584, 294] width 348 height 279
click at [738, 213] on circle at bounding box center [731, 213] width 17 height 17
click at [694, 243] on rect at bounding box center [693, 237] width 25 height 25
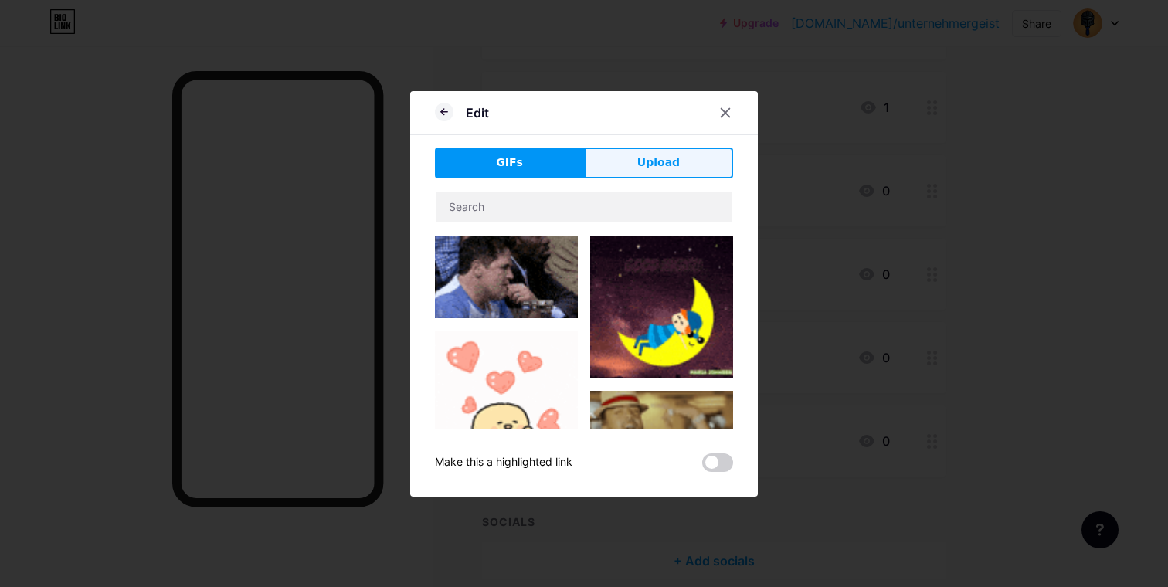
click at [630, 163] on button "Upload" at bounding box center [658, 163] width 149 height 31
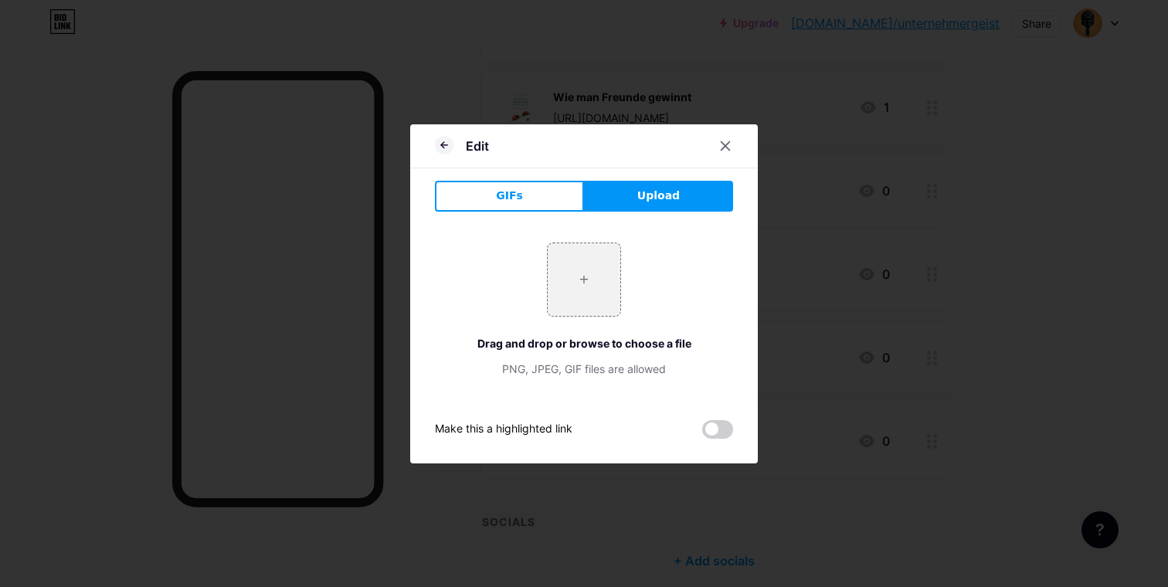
drag, startPoint x: 521, startPoint y: 212, endPoint x: 542, endPoint y: 228, distance: 25.3
click at [539, 223] on div "GIFs Upload Content YouTube Play YouTube video without leaving your page. ADD V…" at bounding box center [584, 310] width 298 height 258
click at [568, 250] on input "file" at bounding box center [584, 279] width 73 height 73
type input "C:\fakepath\[PERSON_NAME]-man-freunde-gewinnt (1).png"
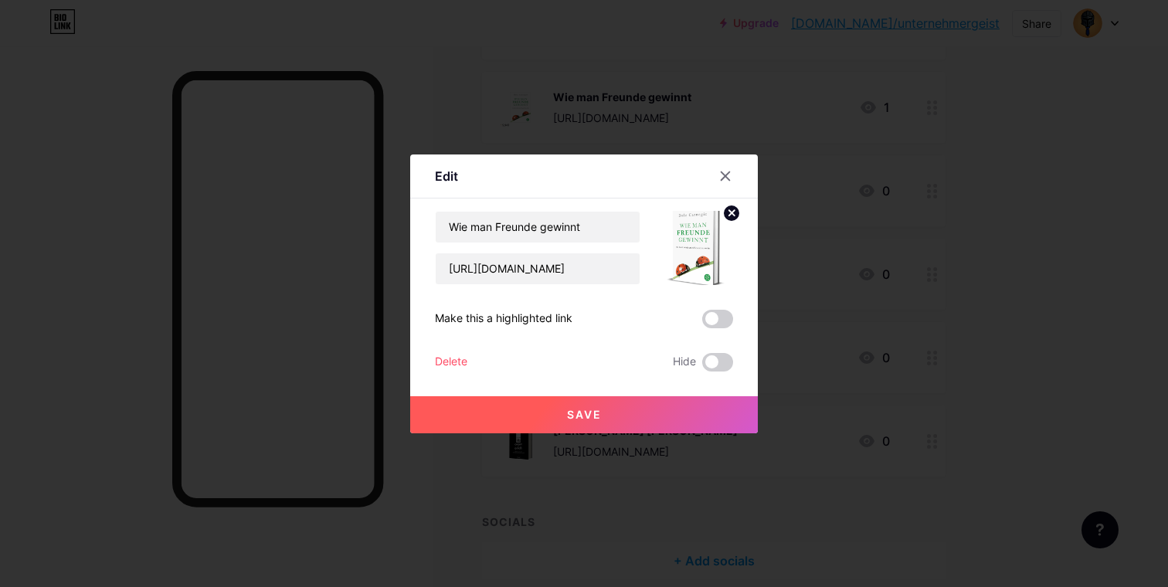
click at [711, 410] on button "Save" at bounding box center [584, 414] width 348 height 37
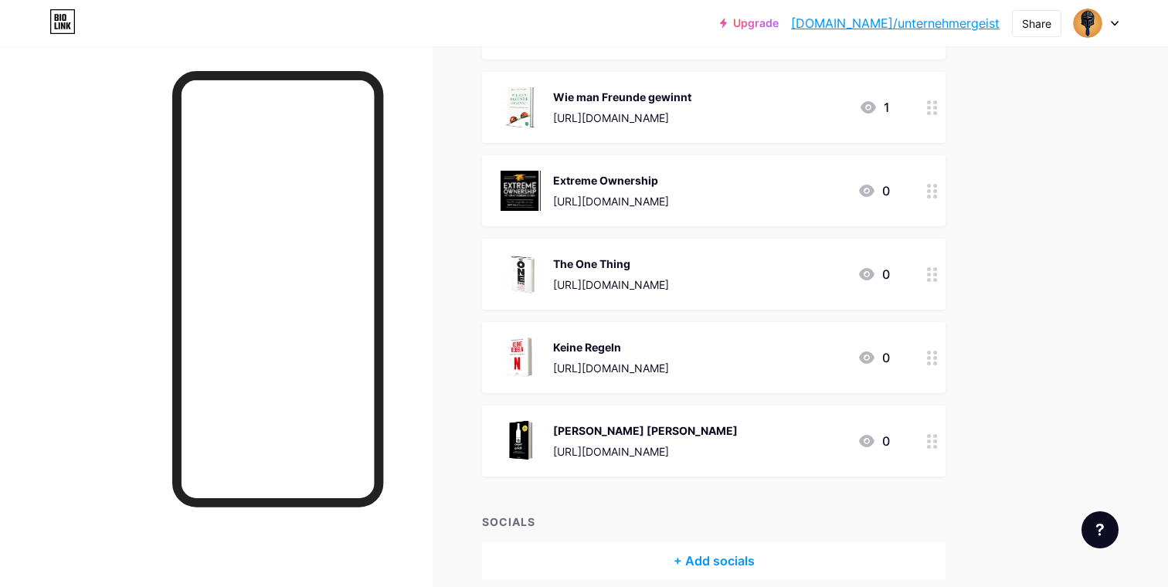
click at [637, 200] on div "[URL][DOMAIN_NAME]" at bounding box center [611, 201] width 116 height 16
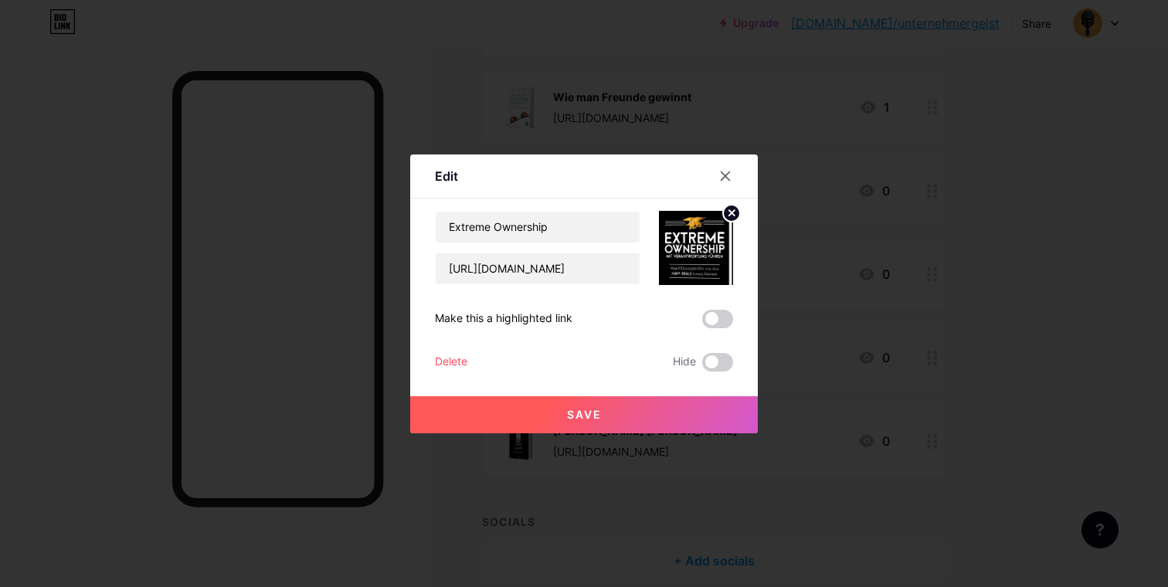
click at [698, 260] on img at bounding box center [696, 248] width 74 height 74
click at [734, 219] on circle at bounding box center [731, 213] width 17 height 17
click at [718, 241] on div "Picture" at bounding box center [696, 248] width 74 height 74
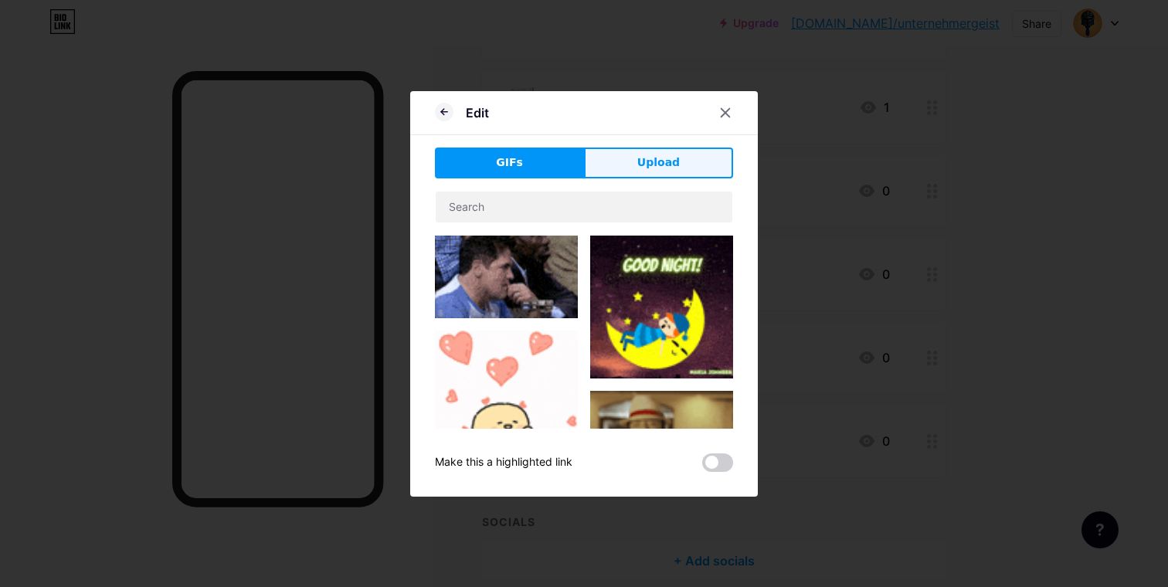
click at [619, 173] on button "Upload" at bounding box center [658, 163] width 149 height 31
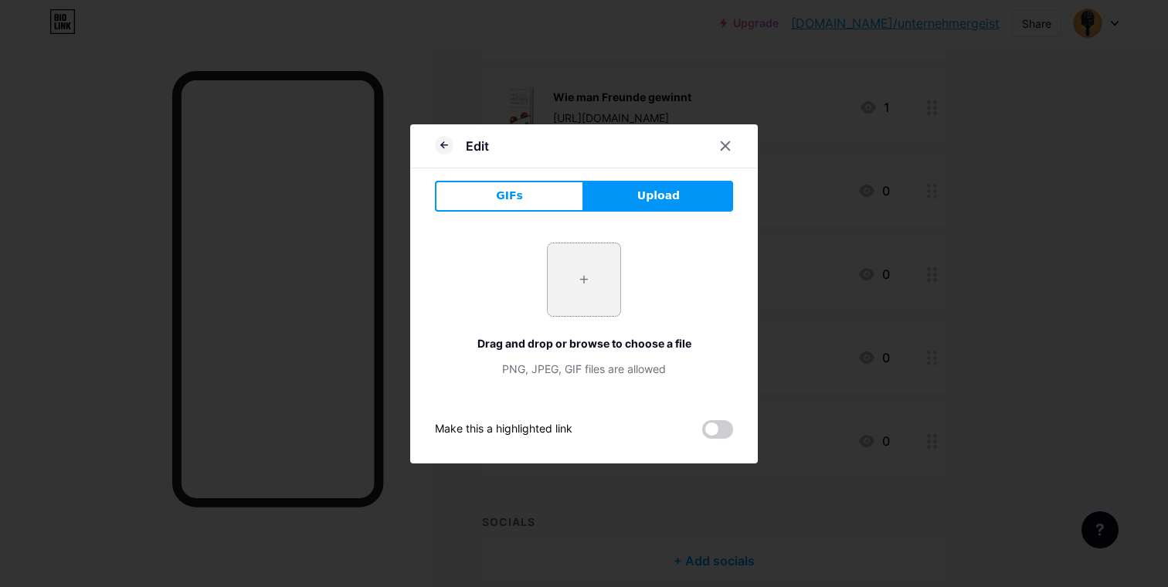
click at [582, 298] on input "file" at bounding box center [584, 279] width 73 height 73
type input "C:\fakepath\1200x600wz.png"
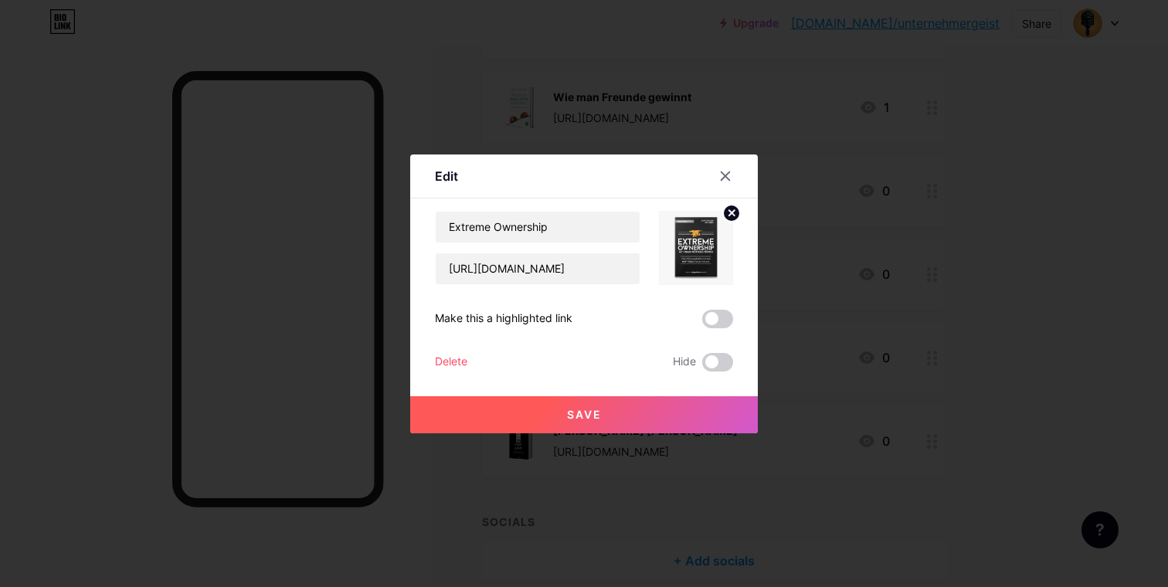
click at [705, 405] on button "Save" at bounding box center [584, 414] width 348 height 37
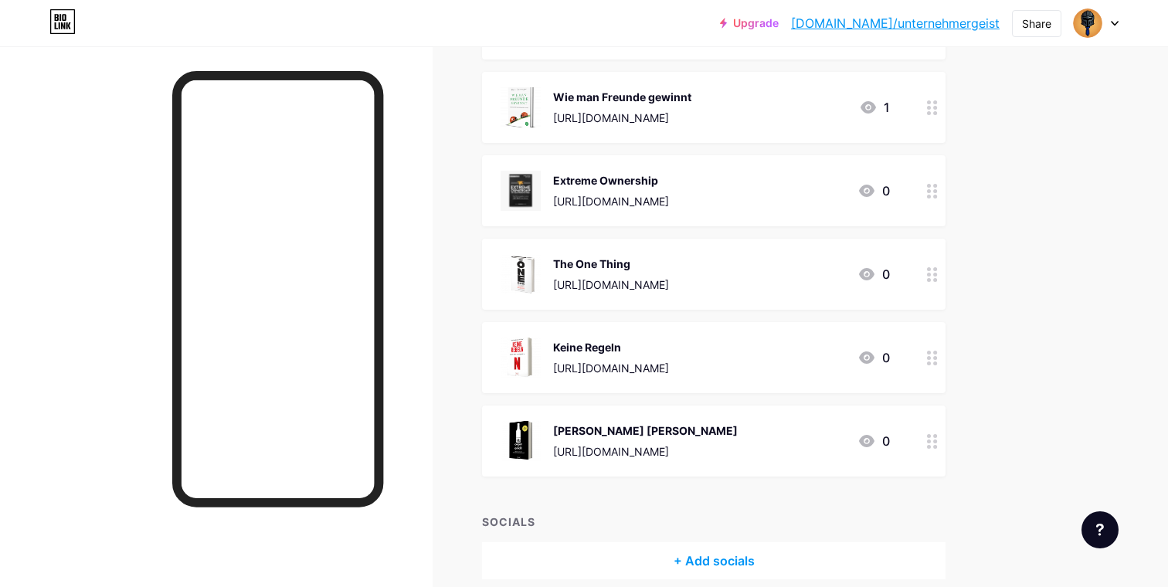
drag, startPoint x: 699, startPoint y: 399, endPoint x: 714, endPoint y: 388, distance: 18.7
click at [927, 188] on icon at bounding box center [932, 191] width 11 height 15
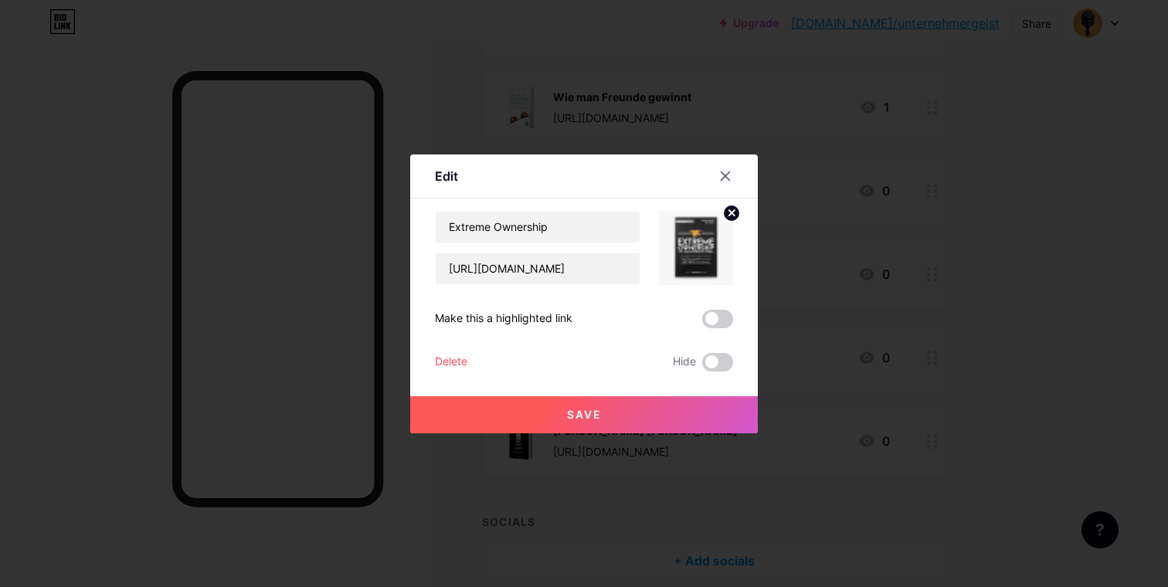
click at [658, 246] on div at bounding box center [686, 248] width 93 height 74
click at [728, 209] on circle at bounding box center [731, 213] width 17 height 17
click at [711, 232] on icon at bounding box center [696, 239] width 31 height 29
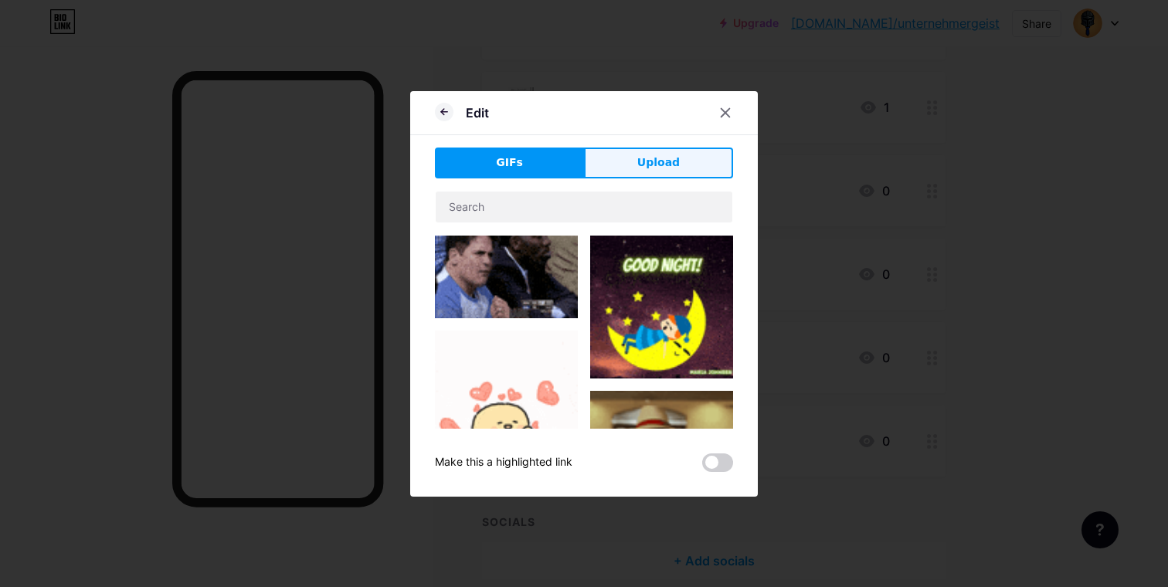
click at [661, 160] on span "Upload" at bounding box center [658, 163] width 42 height 16
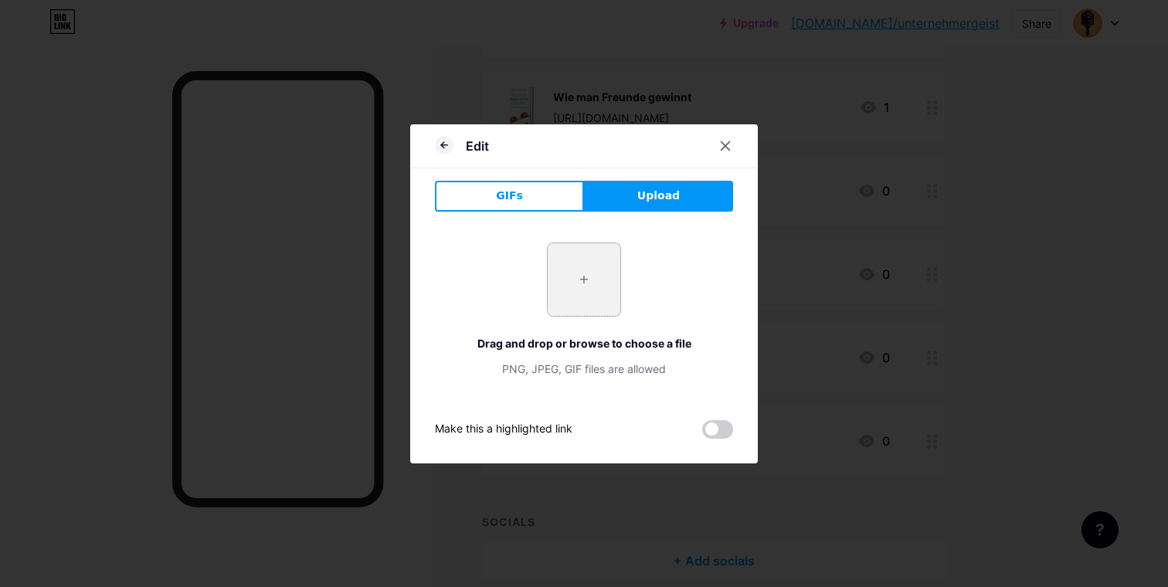
click at [573, 286] on input "file" at bounding box center [584, 279] width 73 height 73
type input "C:\fakepath\1200x600wz-Photoroom.png"
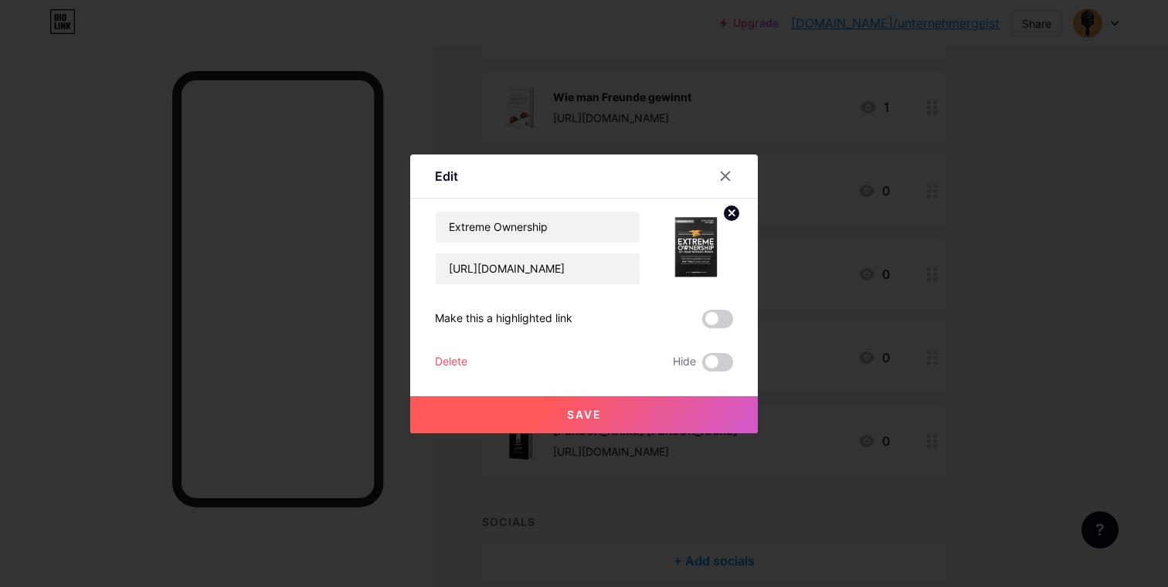
click at [691, 413] on button "Save" at bounding box center [584, 414] width 348 height 37
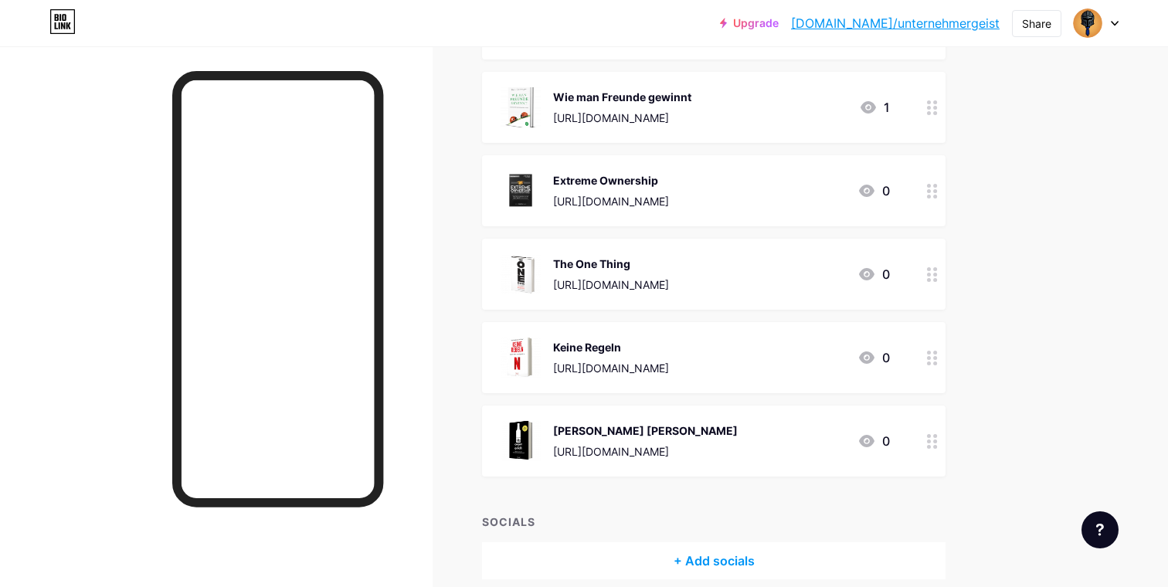
scroll to position [0, 0]
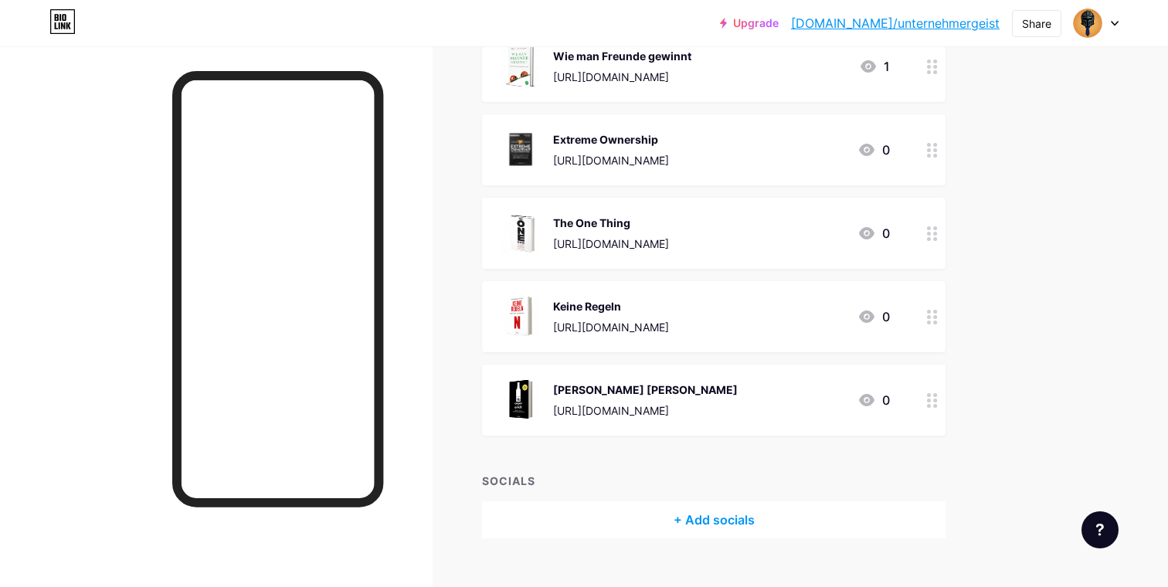
scroll to position [302, 0]
